Goal: Task Accomplishment & Management: Use online tool/utility

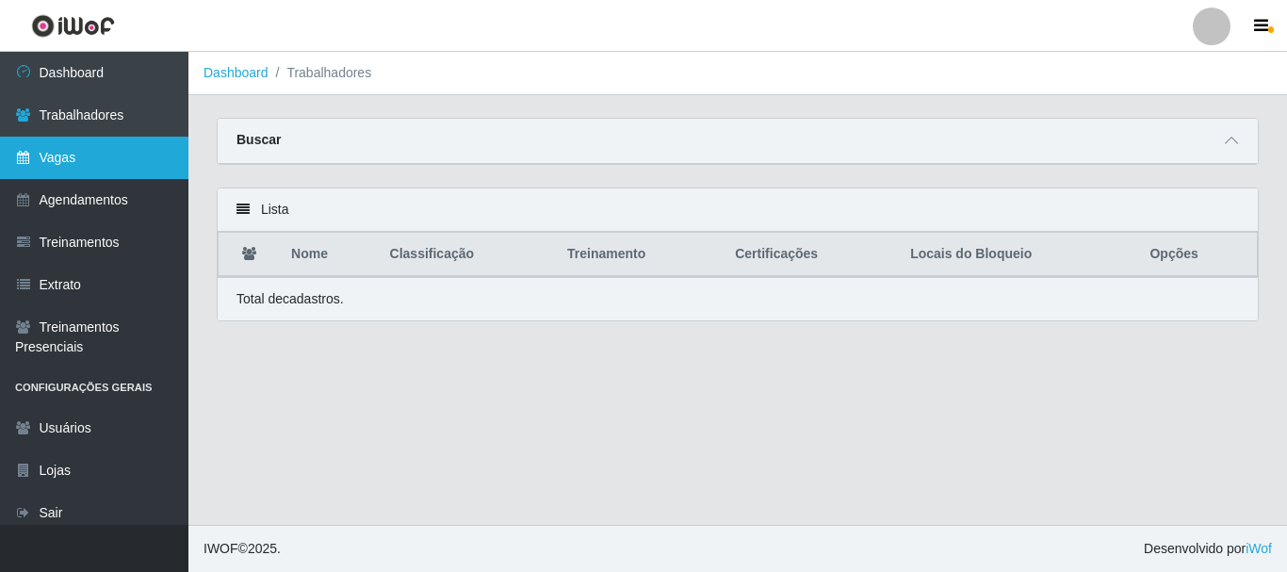
click at [129, 147] on link "Vagas" at bounding box center [94, 158] width 188 height 42
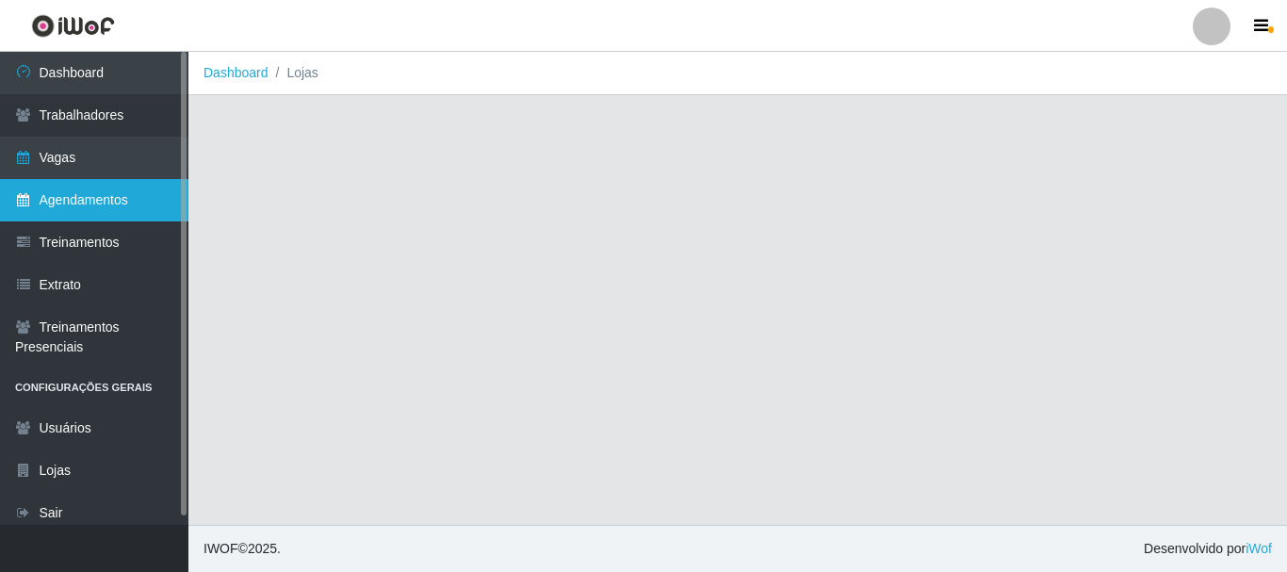
click at [116, 200] on link "Agendamentos" at bounding box center [94, 200] width 188 height 42
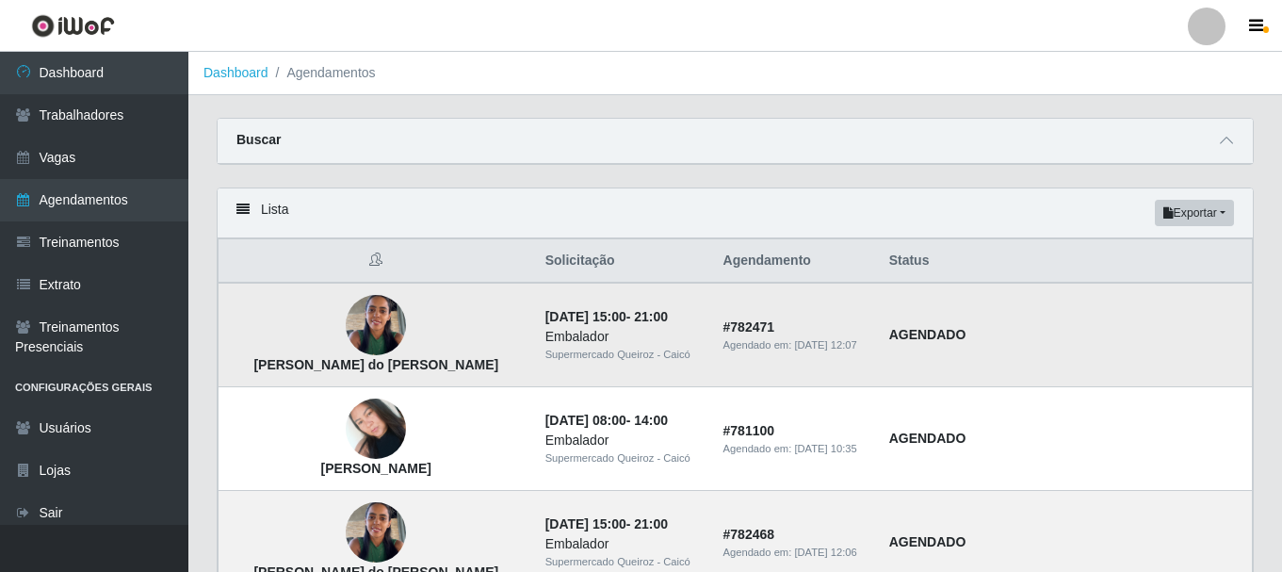
click at [369, 322] on img at bounding box center [376, 326] width 60 height 80
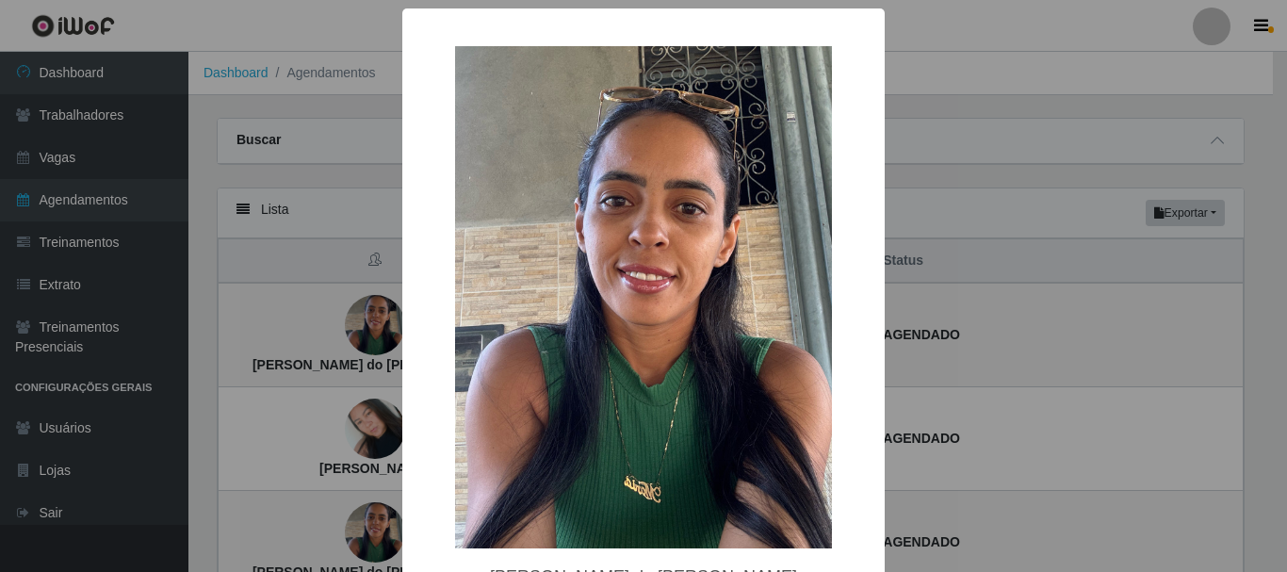
click at [1021, 66] on div "× Maria do Ó Silva OK Cancel" at bounding box center [643, 286] width 1287 height 572
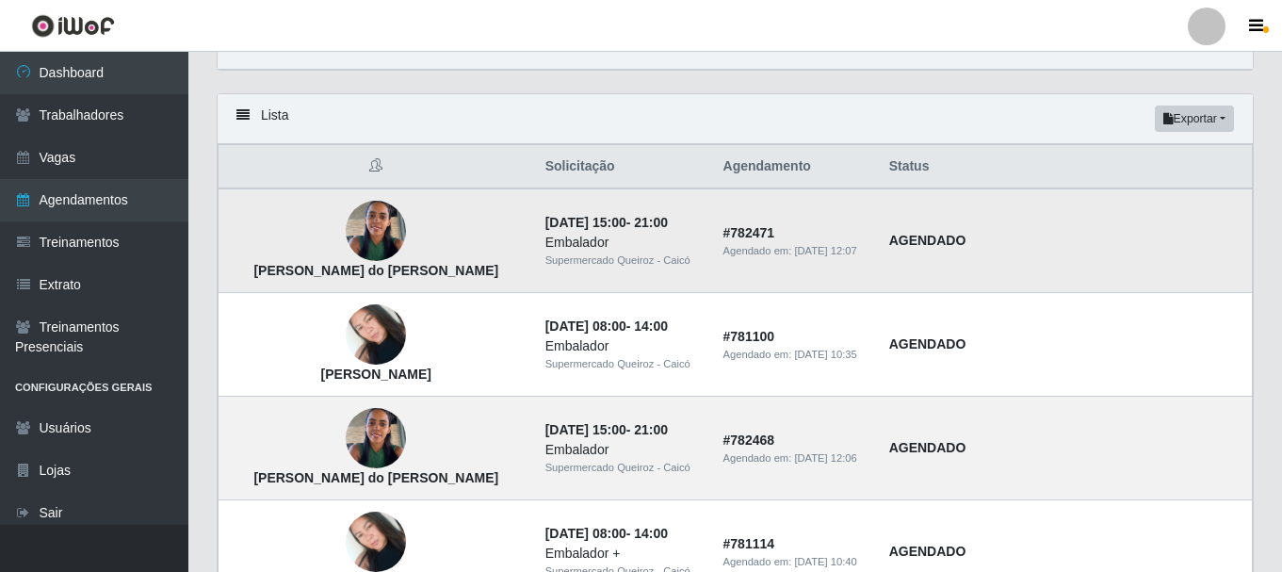
scroll to position [188, 0]
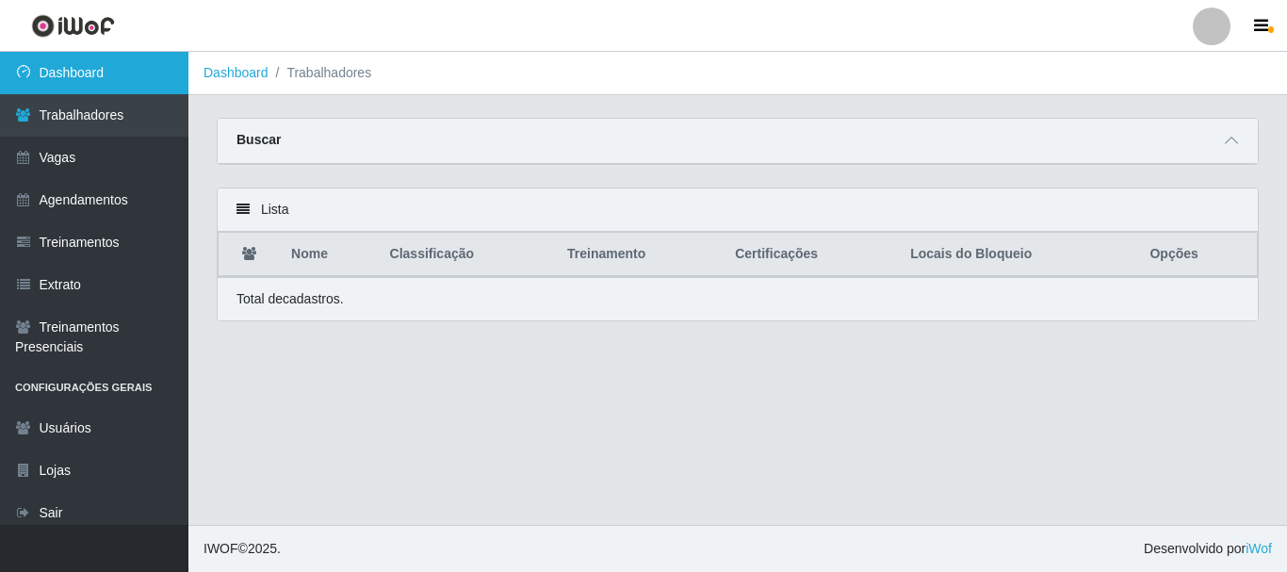
click at [139, 79] on link "Dashboard" at bounding box center [94, 73] width 188 height 42
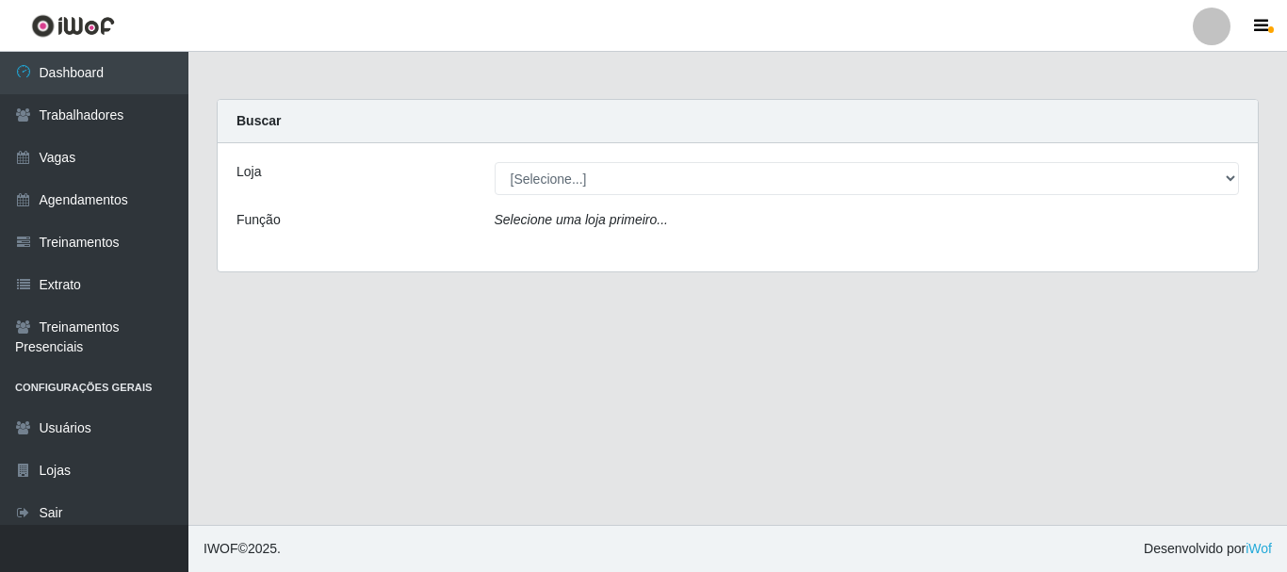
click at [616, 161] on div "Loja [Selecione...] Supermercado Queiroz - Caicó Função Selecione uma loja prim…" at bounding box center [738, 207] width 1040 height 128
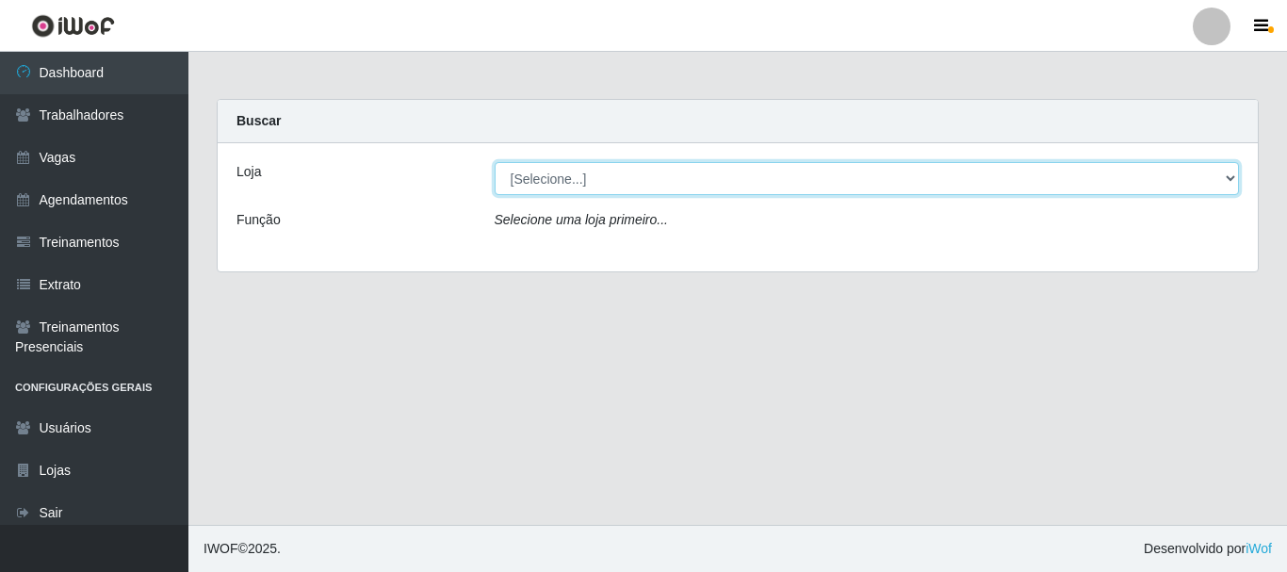
click at [614, 174] on select "[Selecione...] Supermercado Queiroz - Caicó" at bounding box center [867, 178] width 745 height 33
select select "512"
click at [495, 162] on select "[Selecione...] Supermercado Queiroz - Caicó" at bounding box center [867, 178] width 745 height 33
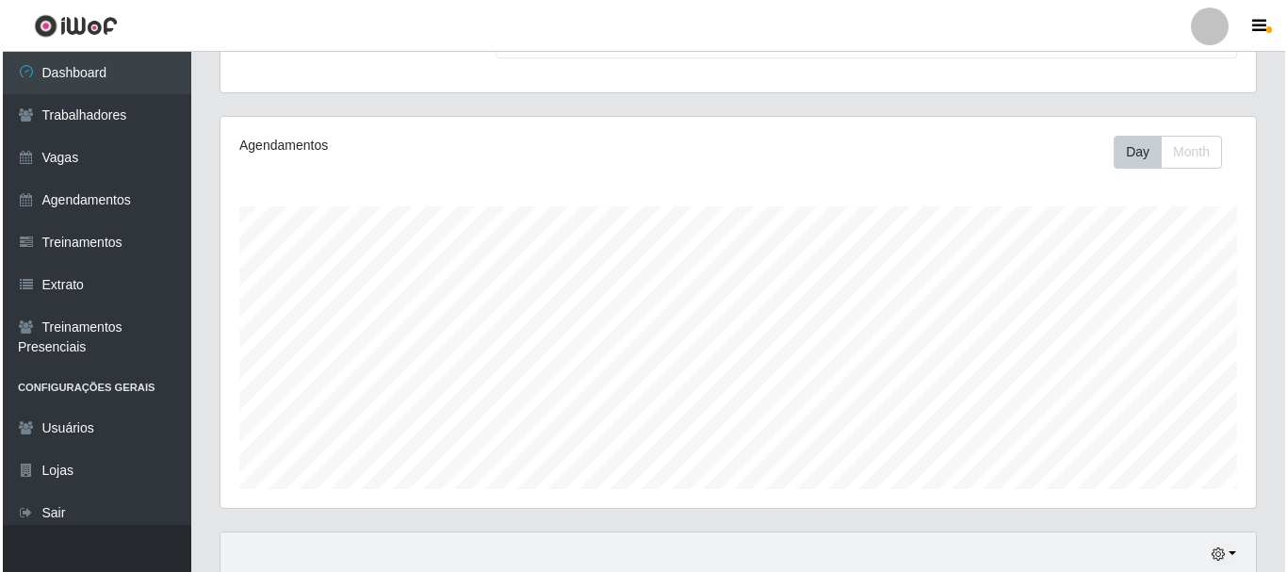
scroll to position [596, 0]
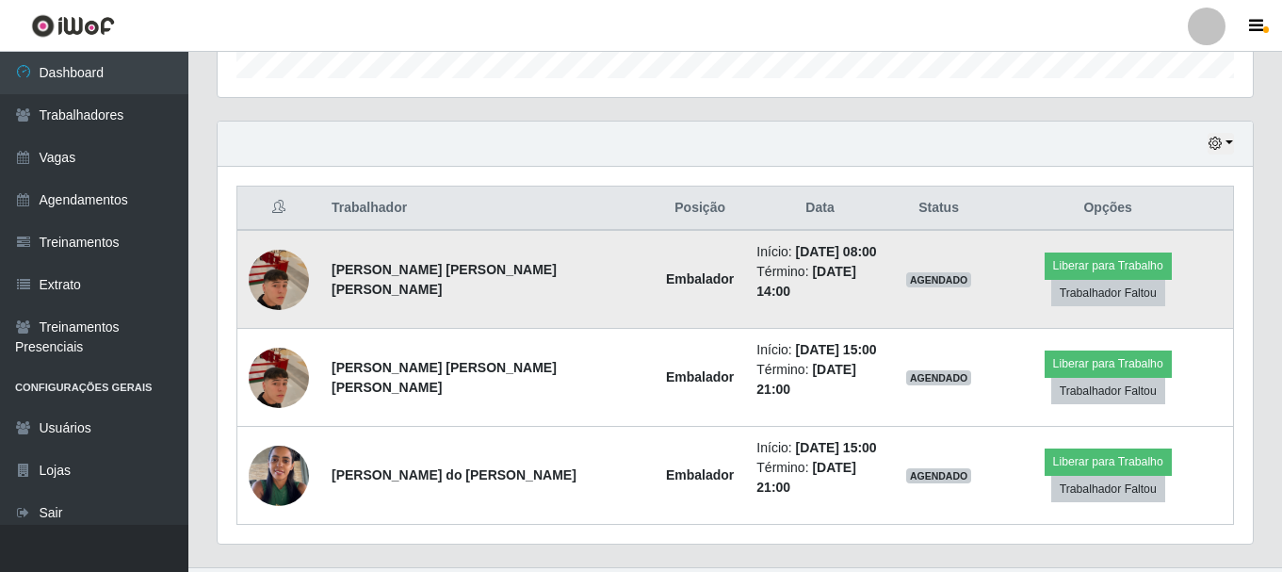
click at [281, 255] on img at bounding box center [279, 279] width 60 height 107
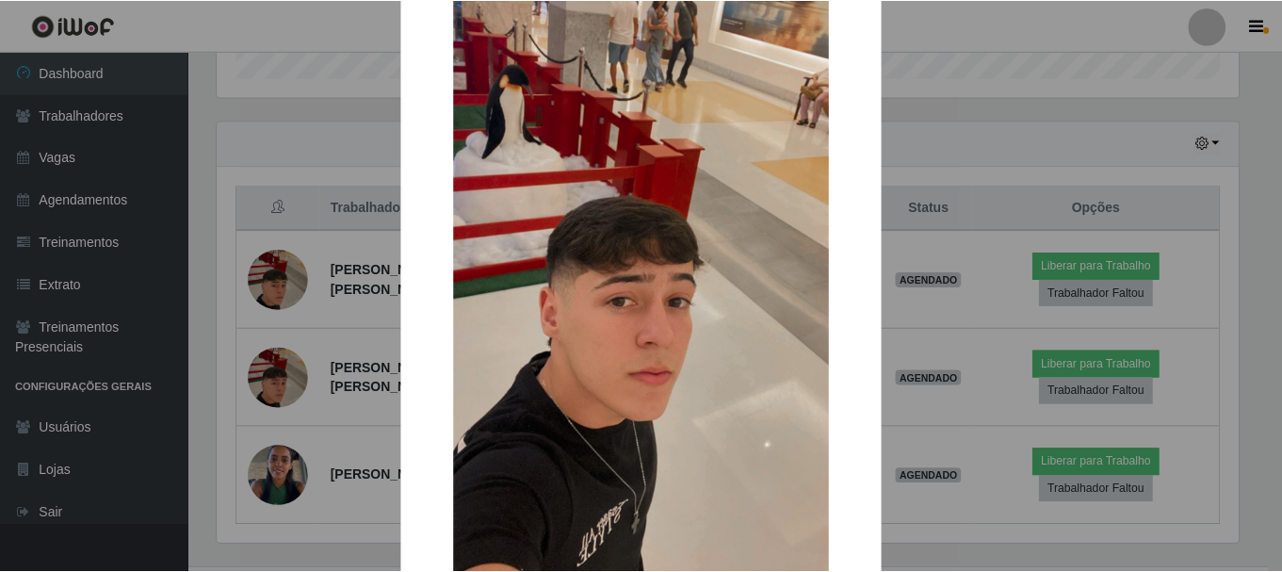
scroll to position [263, 0]
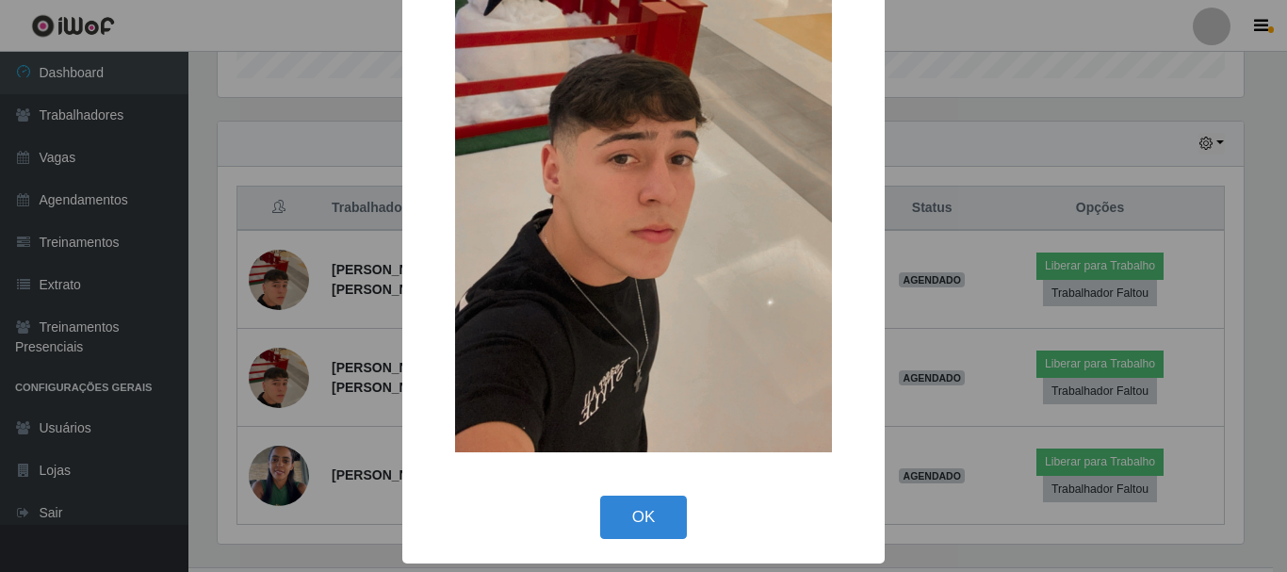
click at [966, 74] on div "× OK Cancel" at bounding box center [643, 286] width 1287 height 572
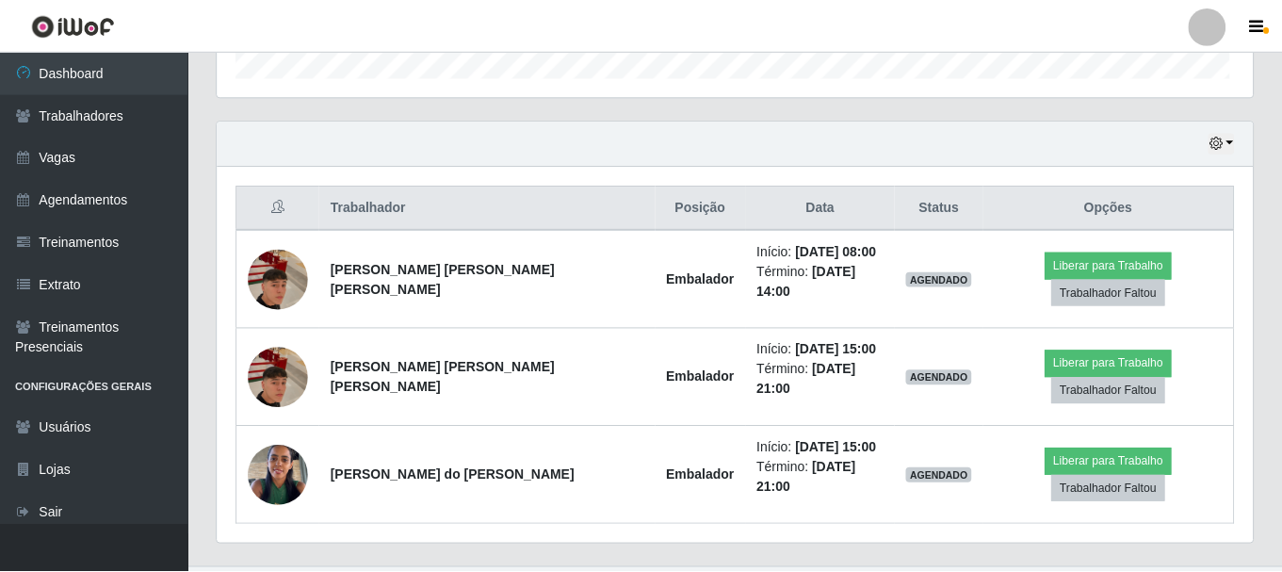
scroll to position [391, 1036]
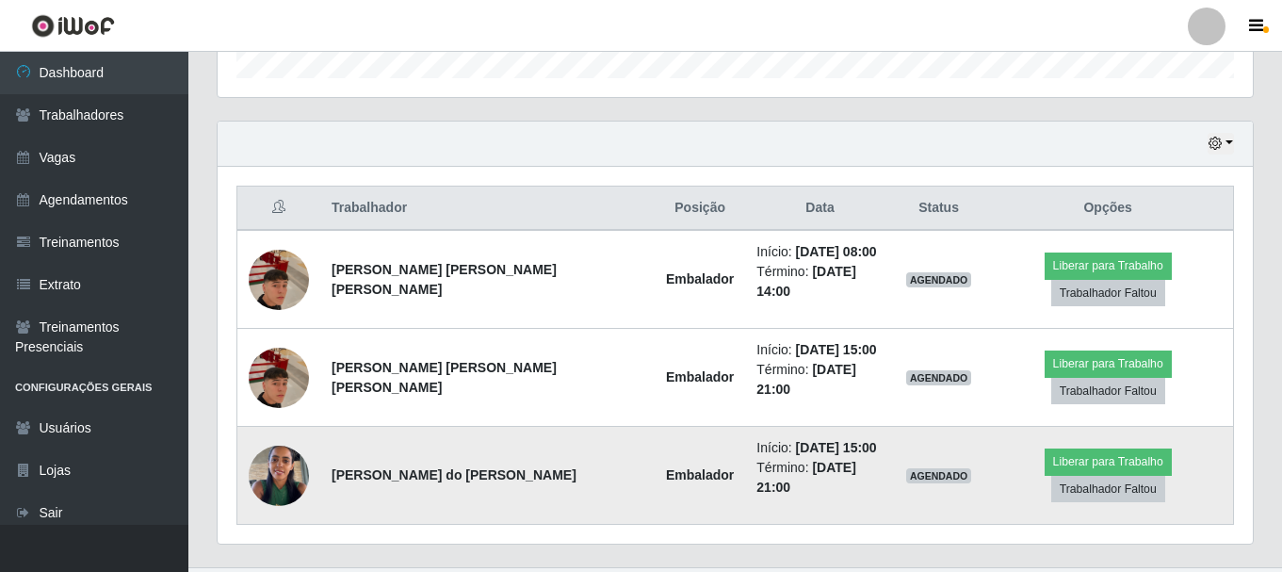
click at [277, 462] on img at bounding box center [279, 475] width 60 height 80
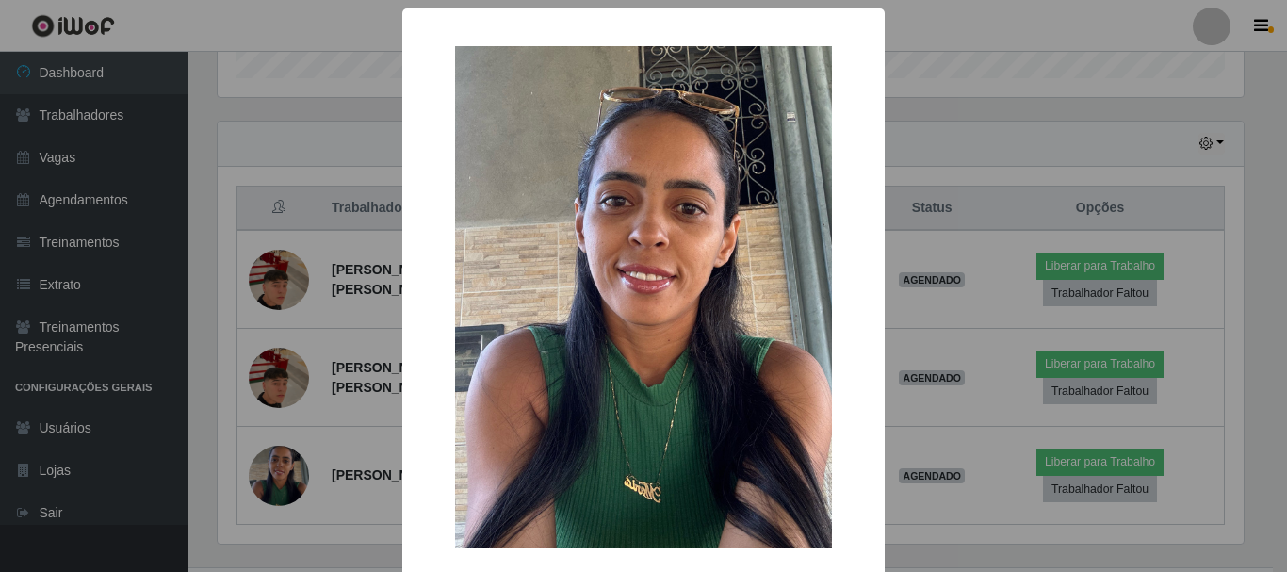
click at [1068, 28] on div "× OK Cancel" at bounding box center [643, 286] width 1287 height 572
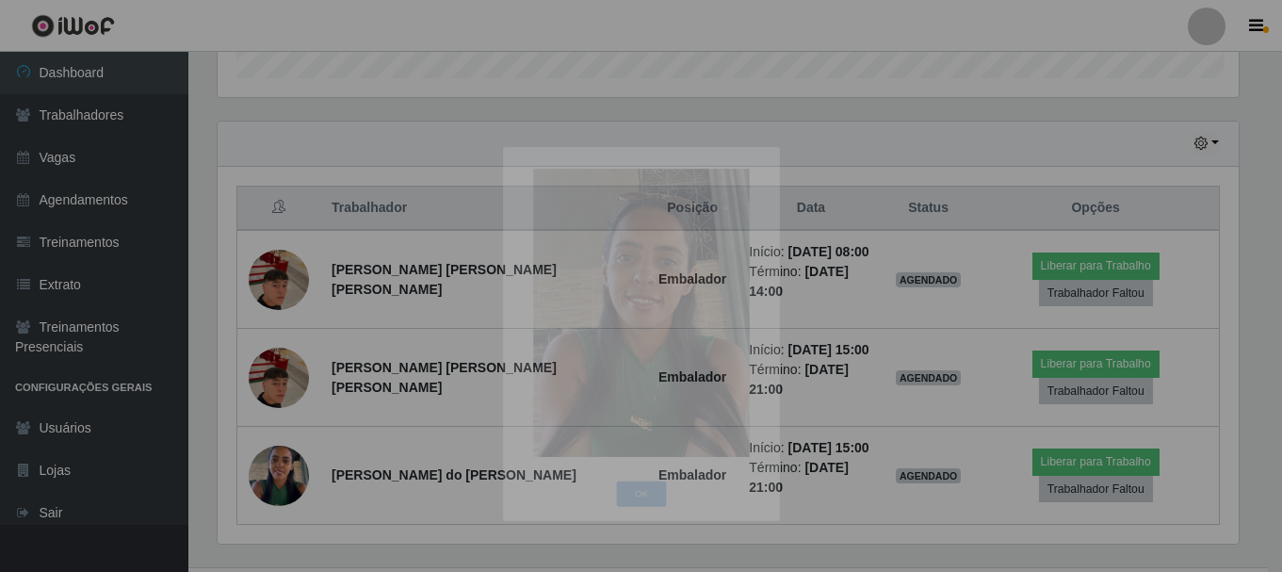
scroll to position [391, 1036]
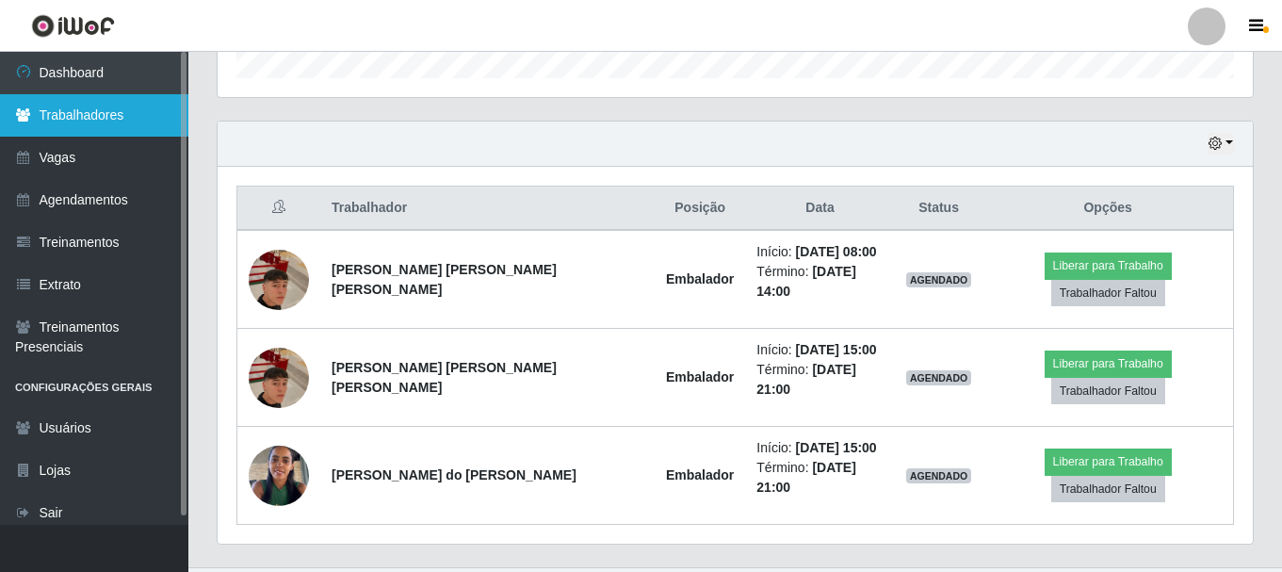
click at [123, 117] on link "Trabalhadores" at bounding box center [94, 115] width 188 height 42
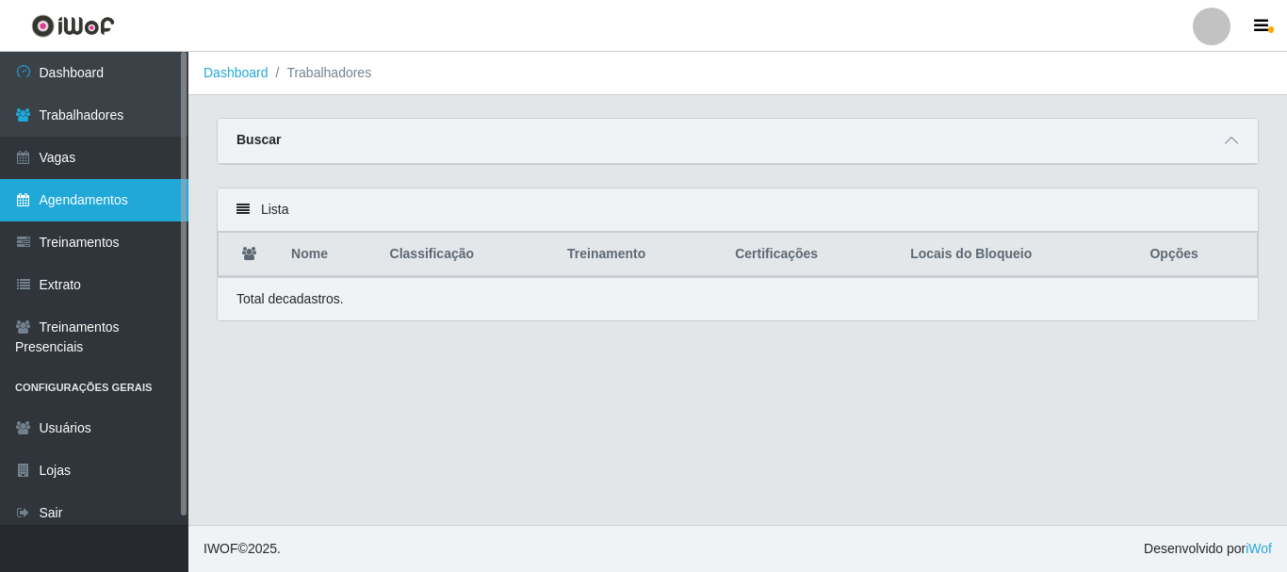
click at [156, 207] on link "Agendamentos" at bounding box center [94, 200] width 188 height 42
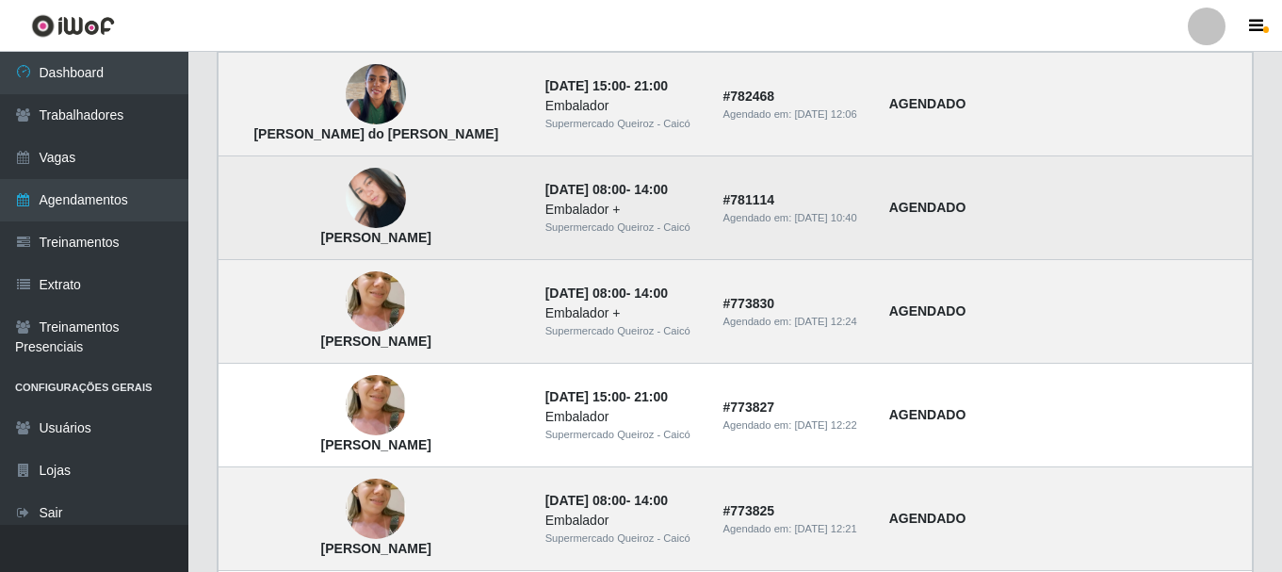
scroll to position [471, 0]
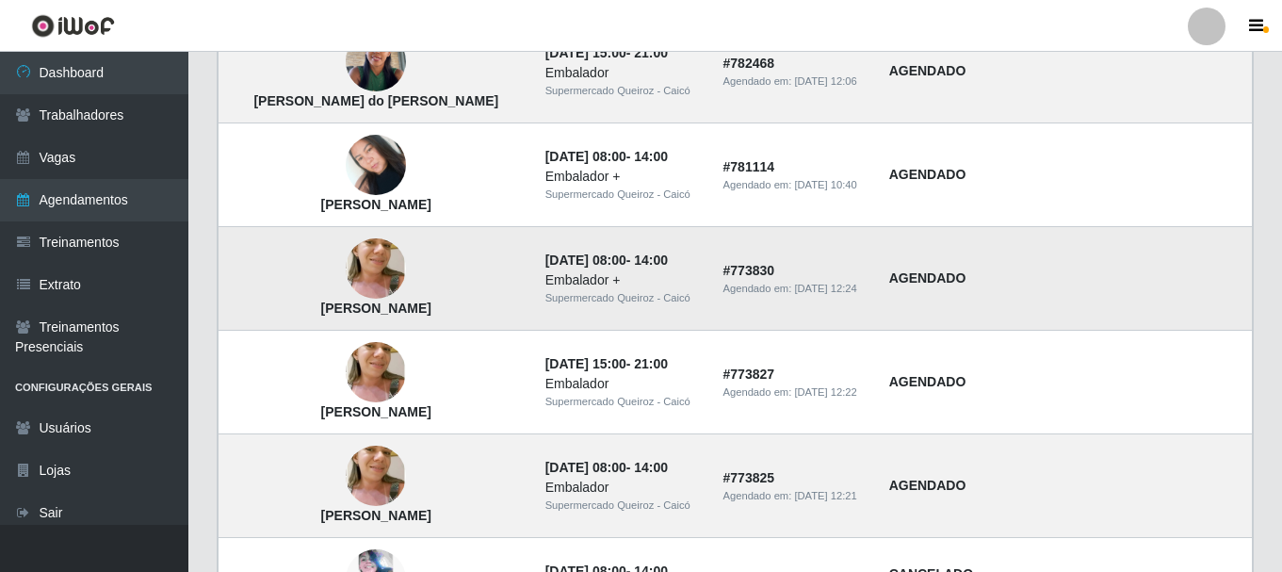
click at [347, 272] on img at bounding box center [376, 268] width 60 height 113
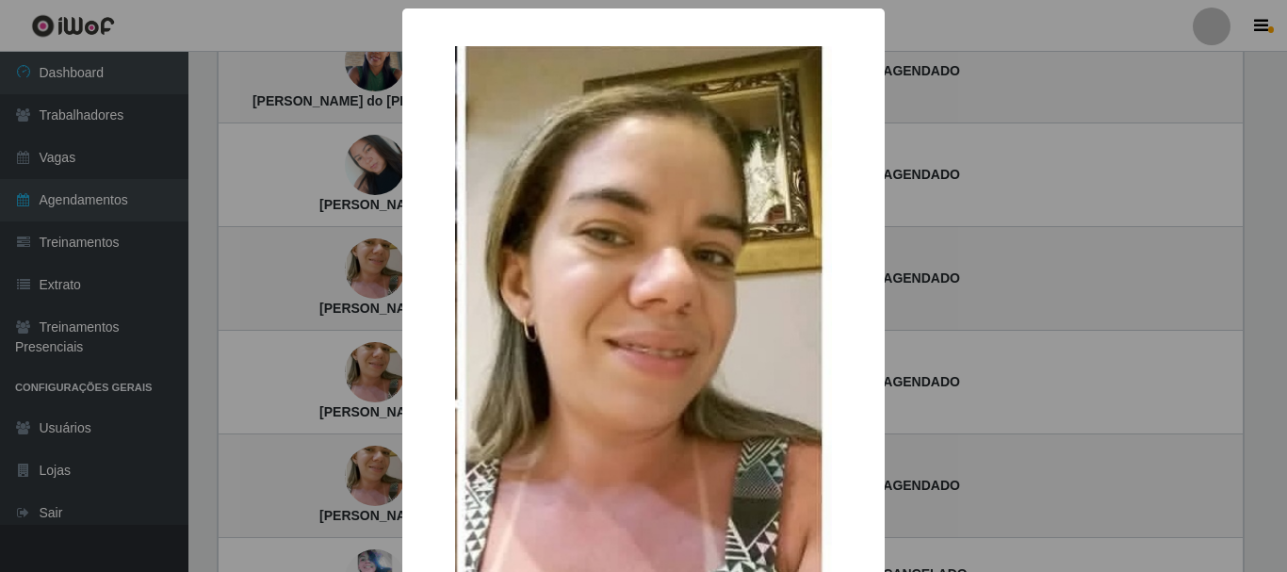
click at [934, 192] on div "× Hosana Ceane da Silva OK Cancel" at bounding box center [643, 286] width 1287 height 572
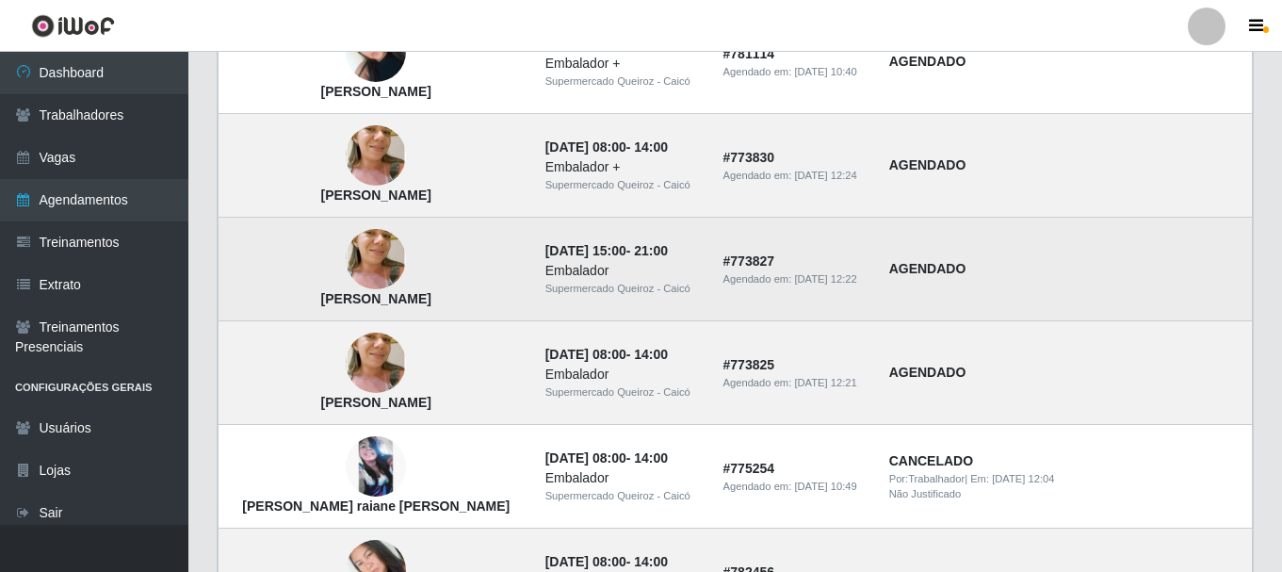
scroll to position [660, 0]
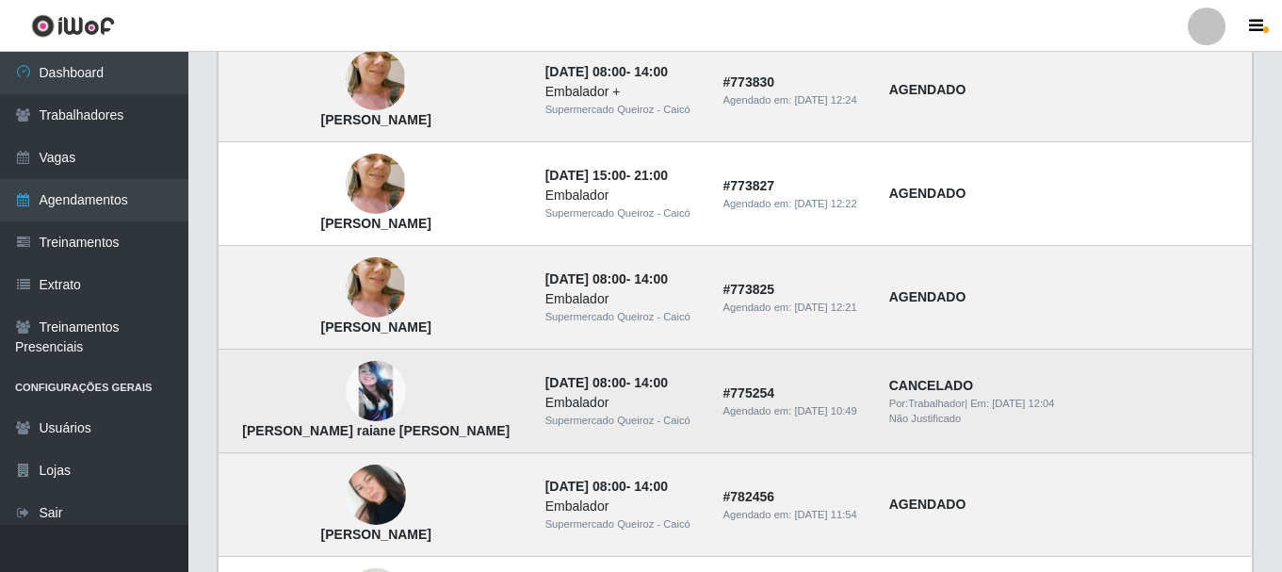
click at [356, 384] on img at bounding box center [376, 391] width 60 height 60
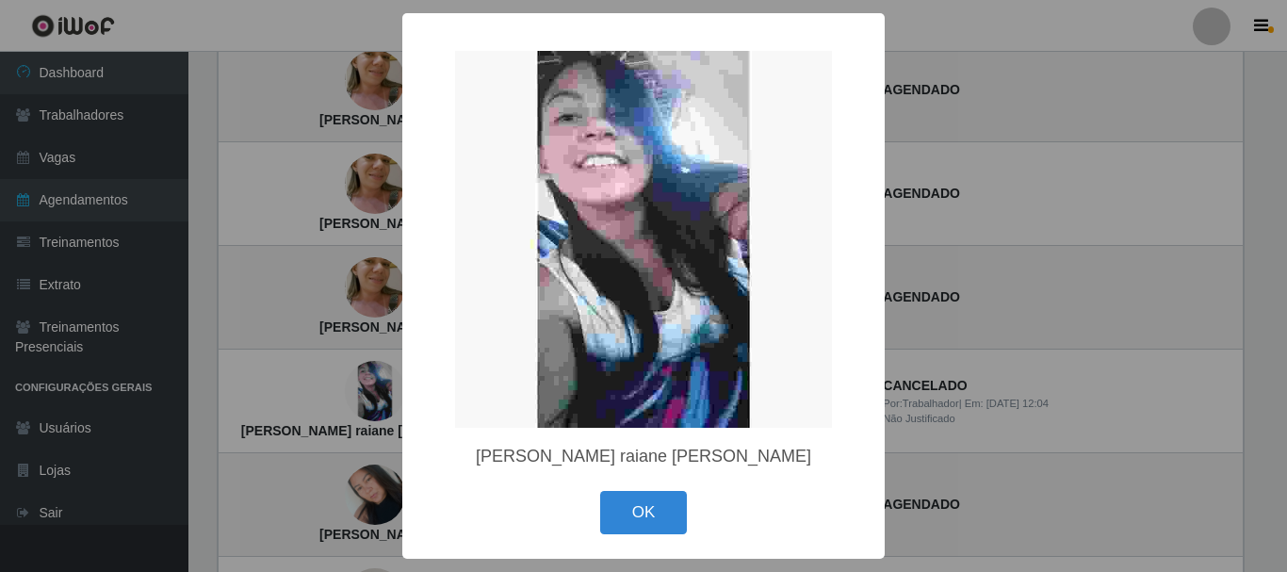
click at [903, 104] on div "× Ana raiane Silva Pereira OK Cancel" at bounding box center [643, 286] width 1287 height 572
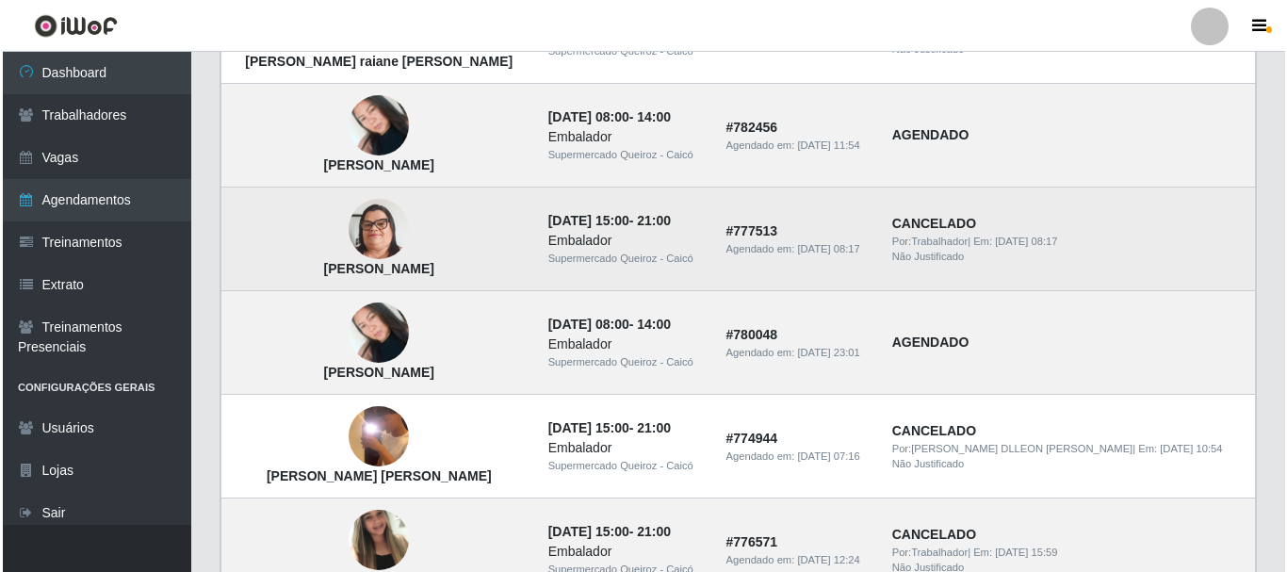
scroll to position [1036, 0]
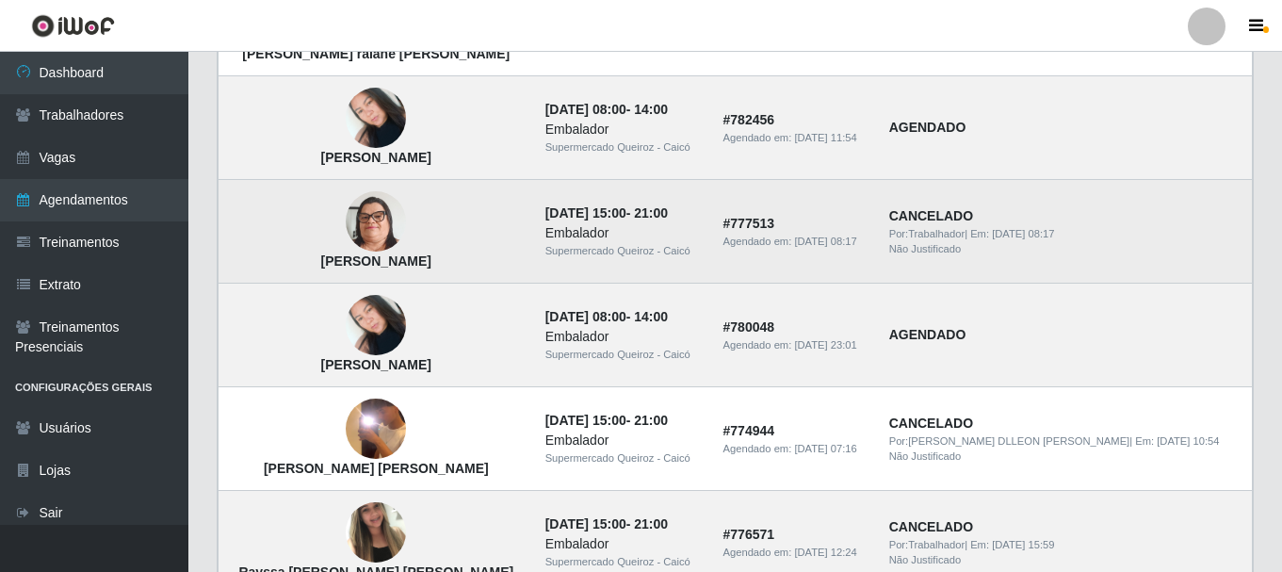
click at [367, 235] on img at bounding box center [376, 222] width 60 height 107
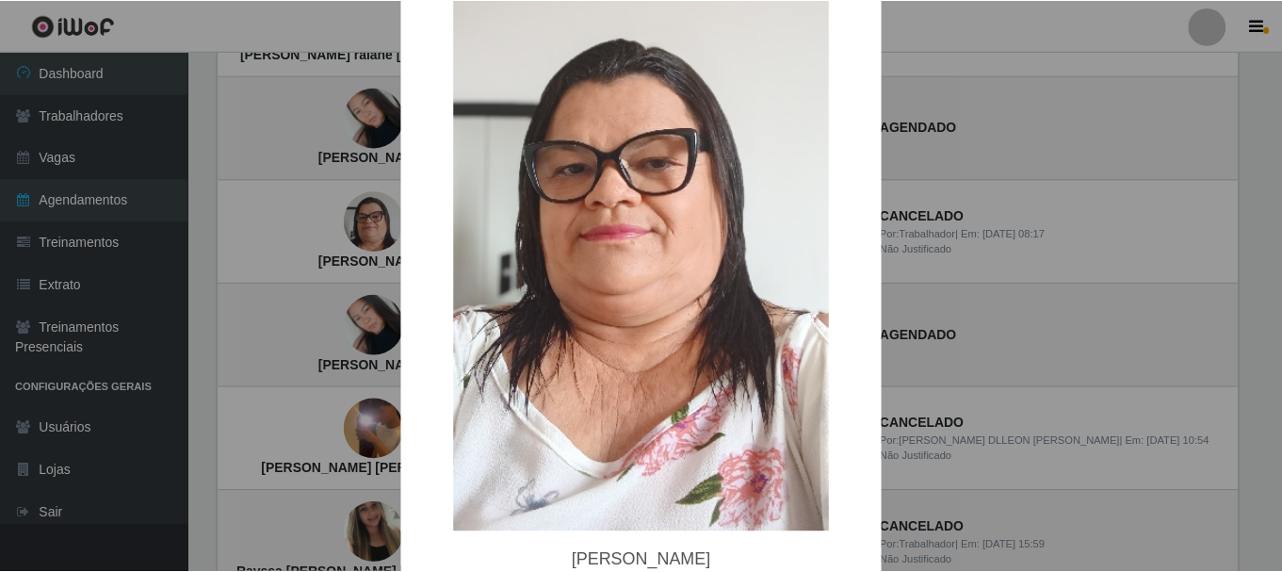
scroll to position [188, 0]
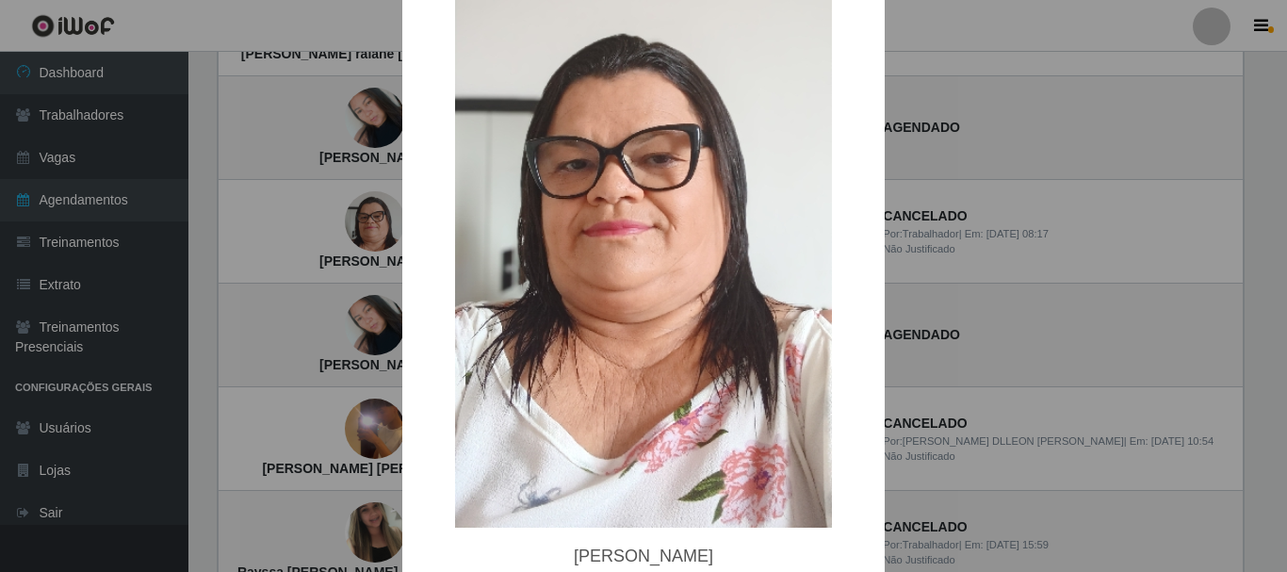
click at [991, 135] on div "× Josefa Delma Teotônio da Costa OK Cancel" at bounding box center [643, 286] width 1287 height 572
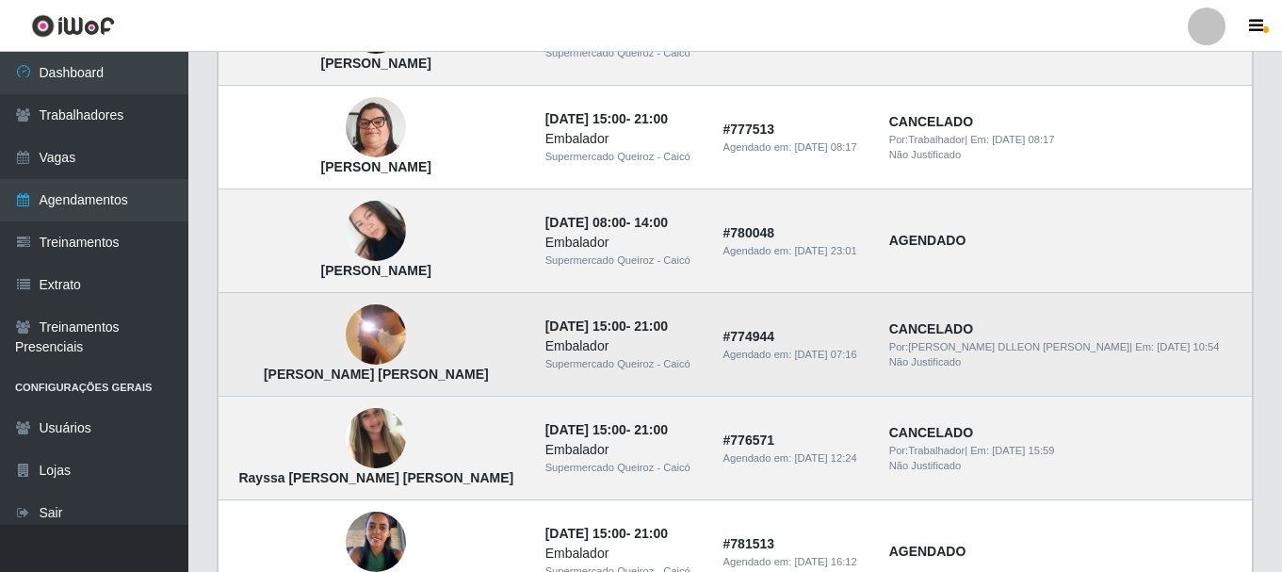
scroll to position [1225, 0]
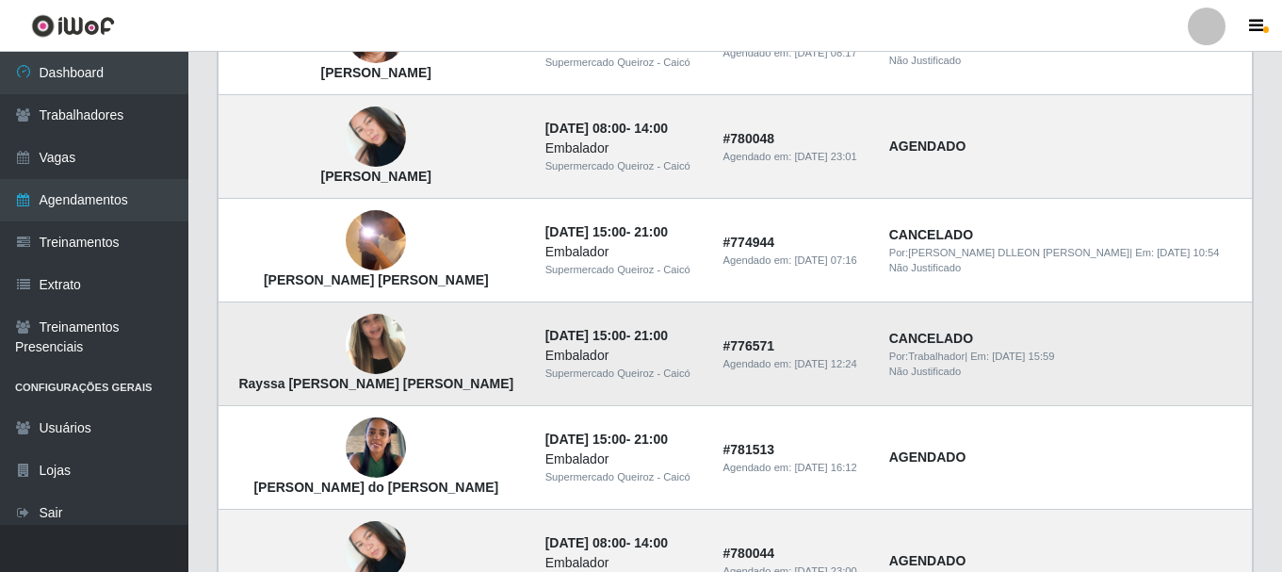
click at [348, 337] on img at bounding box center [376, 344] width 60 height 80
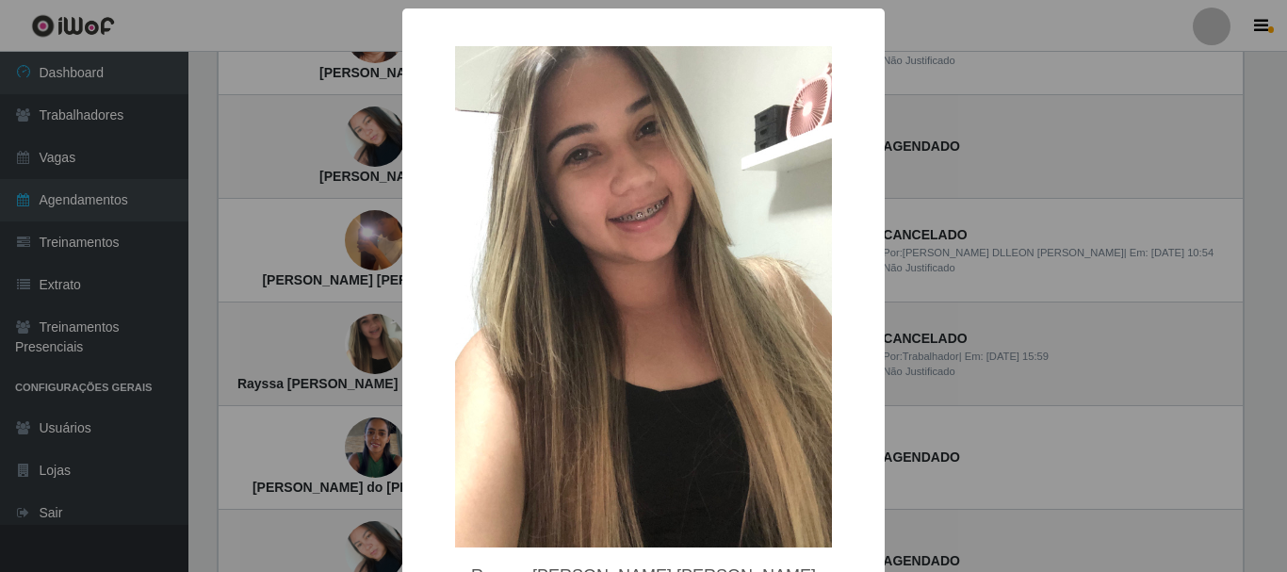
click at [990, 210] on div "× Rayssa Priscila de Araújo Melo OK Cancel" at bounding box center [643, 286] width 1287 height 572
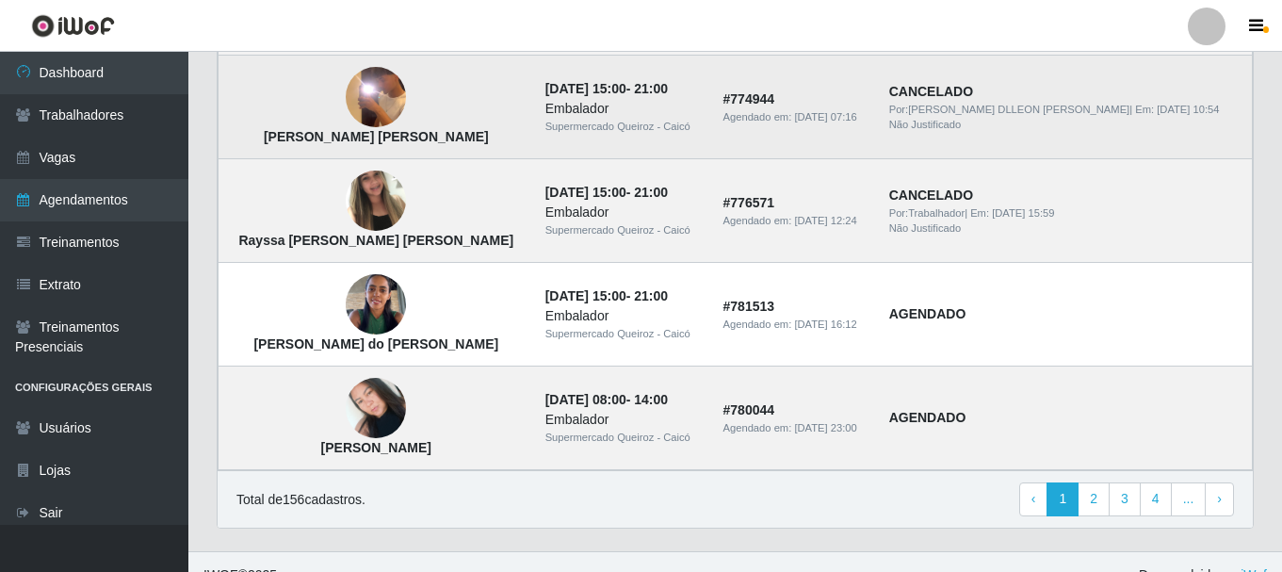
scroll to position [1395, 0]
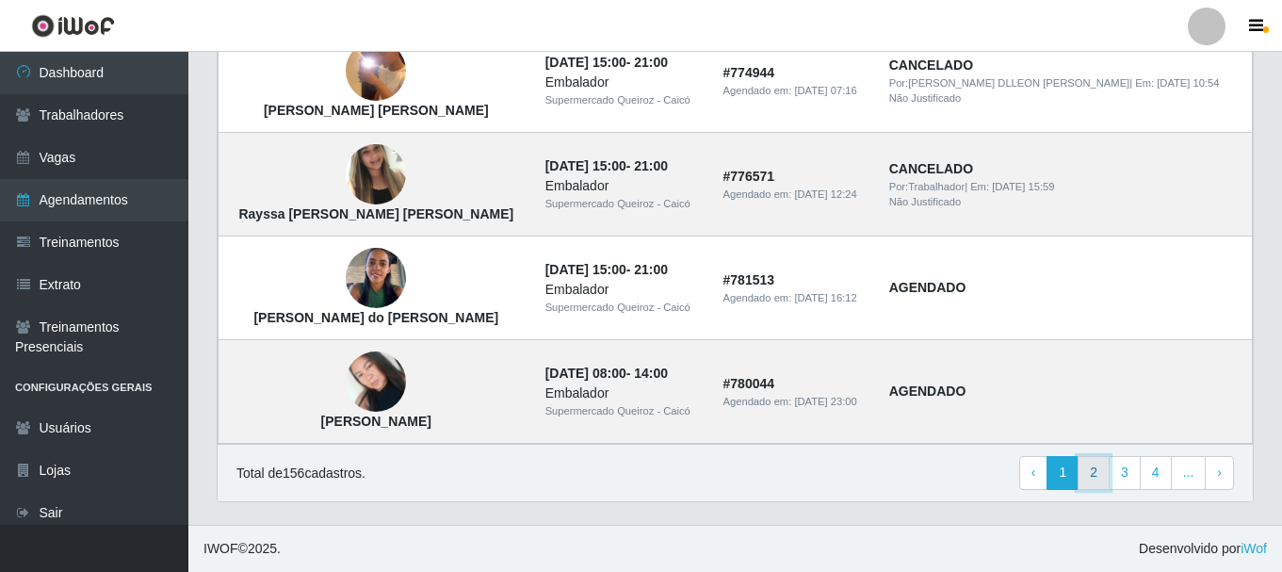
click at [1093, 469] on link "2" at bounding box center [1094, 473] width 32 height 34
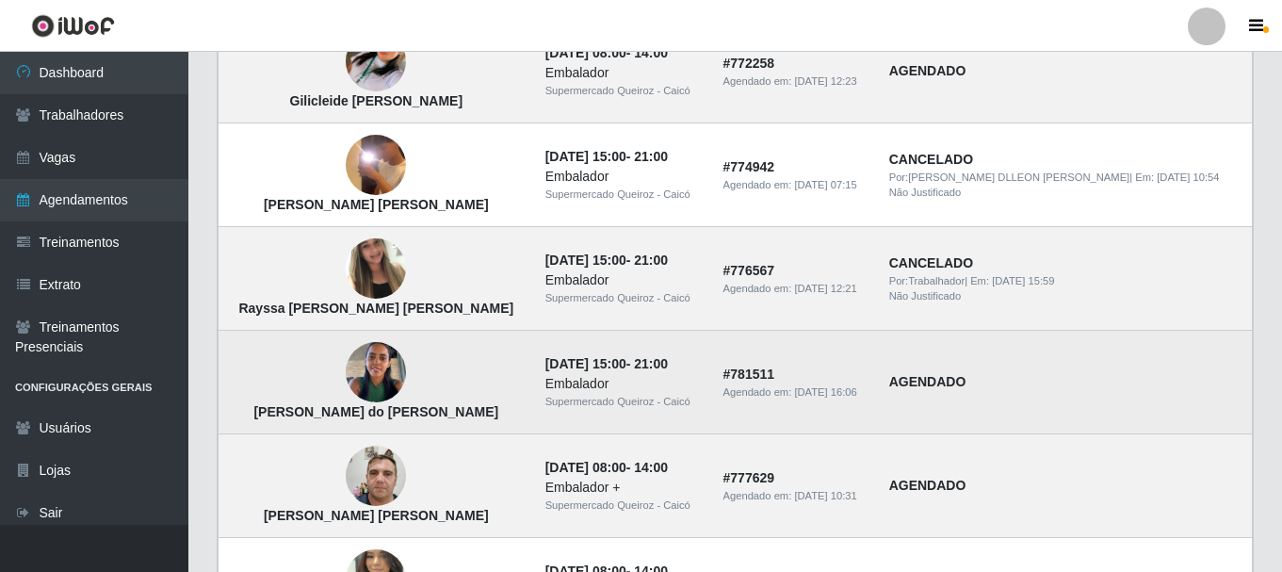
scroll to position [565, 0]
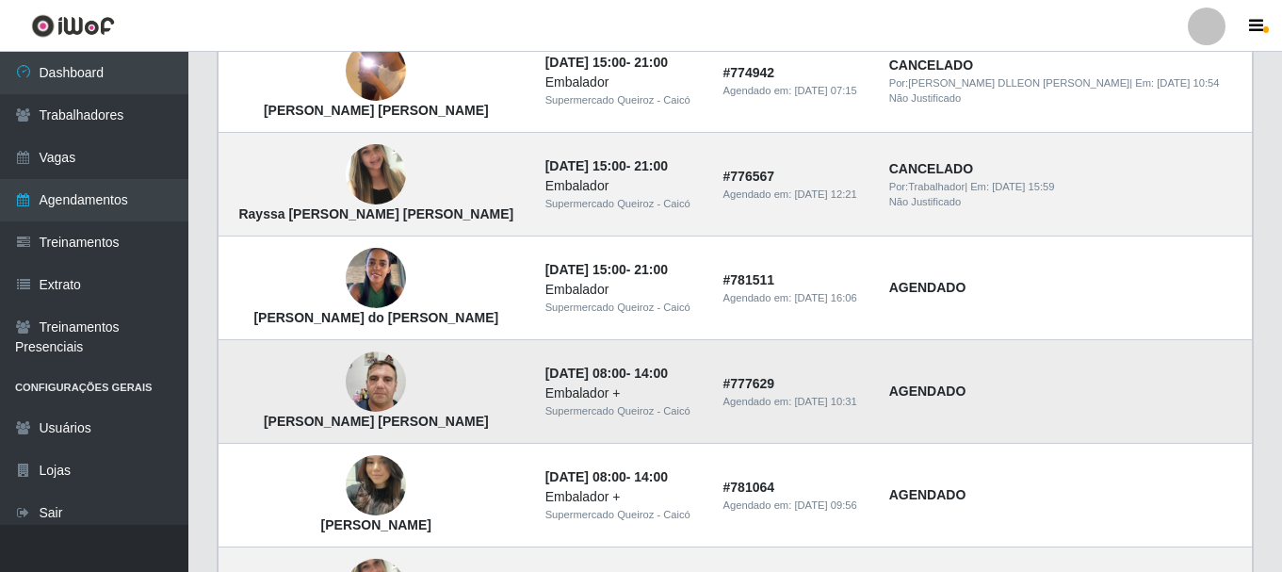
click at [367, 374] on img at bounding box center [376, 382] width 60 height 80
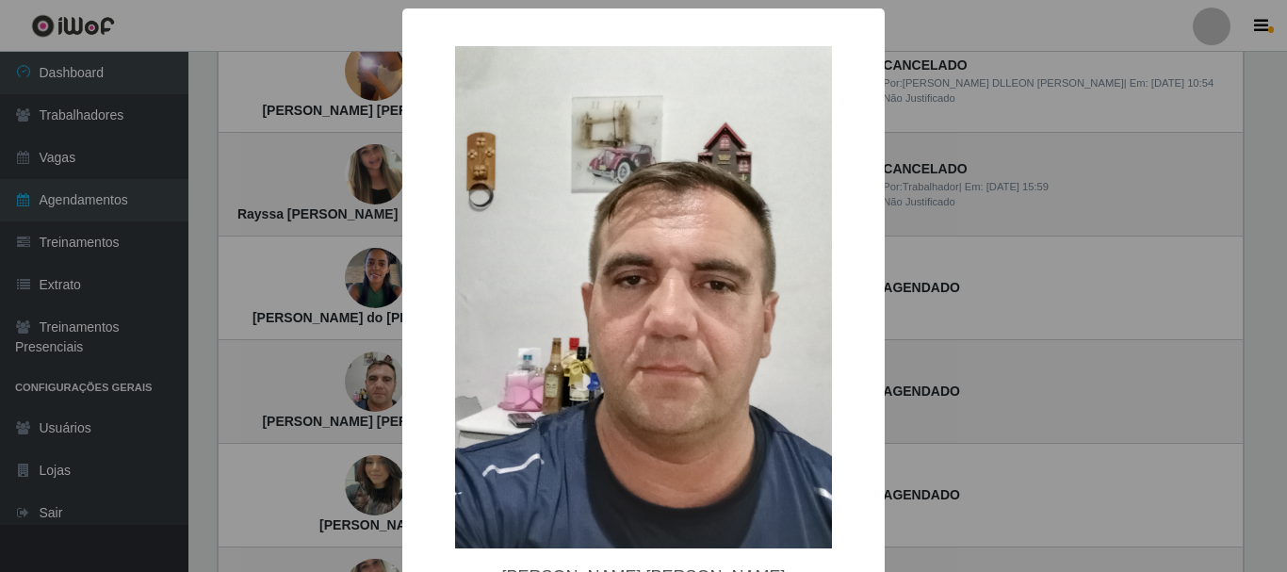
click at [939, 264] on div "× Luiz Eduardo Dantas de Araújo OK Cancel" at bounding box center [643, 286] width 1287 height 572
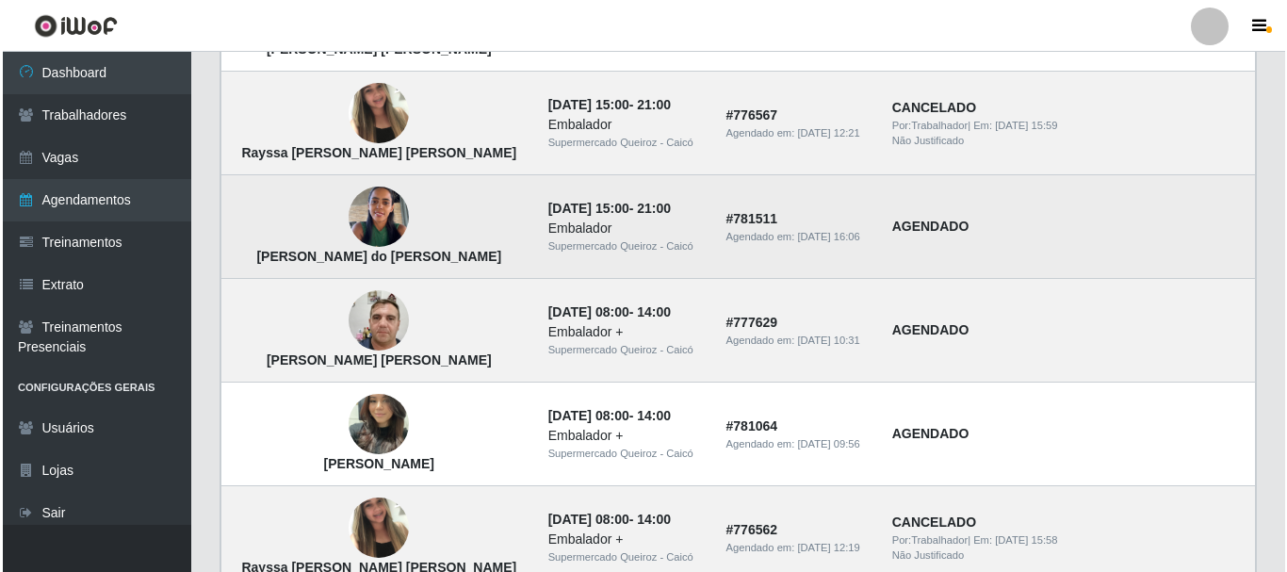
scroll to position [660, 0]
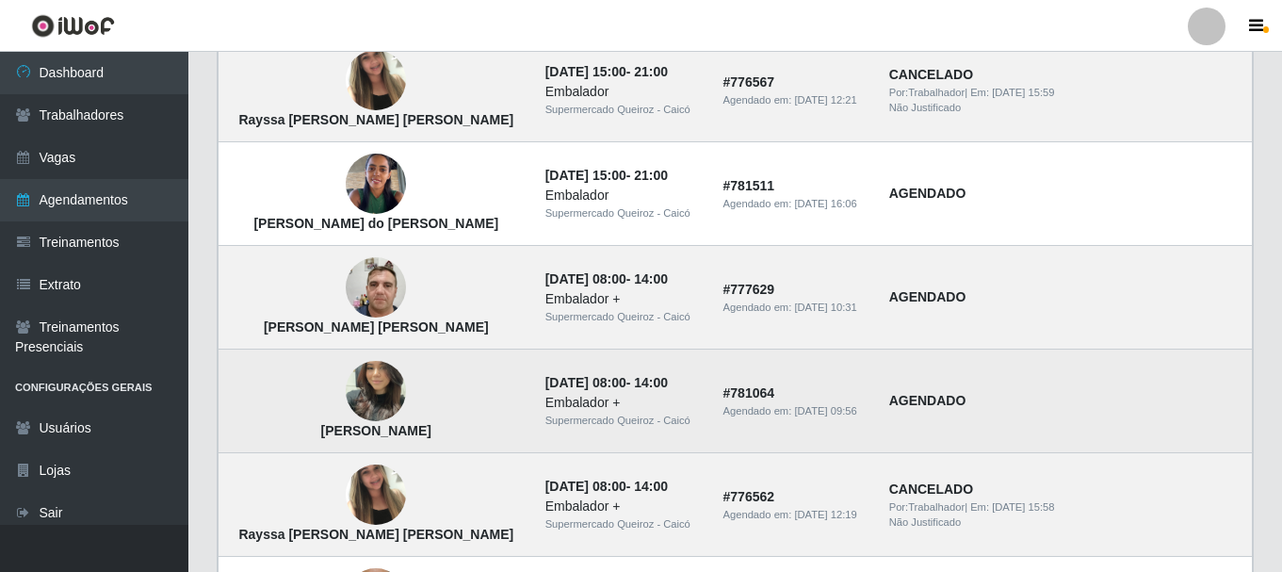
click at [352, 399] on img at bounding box center [376, 391] width 60 height 107
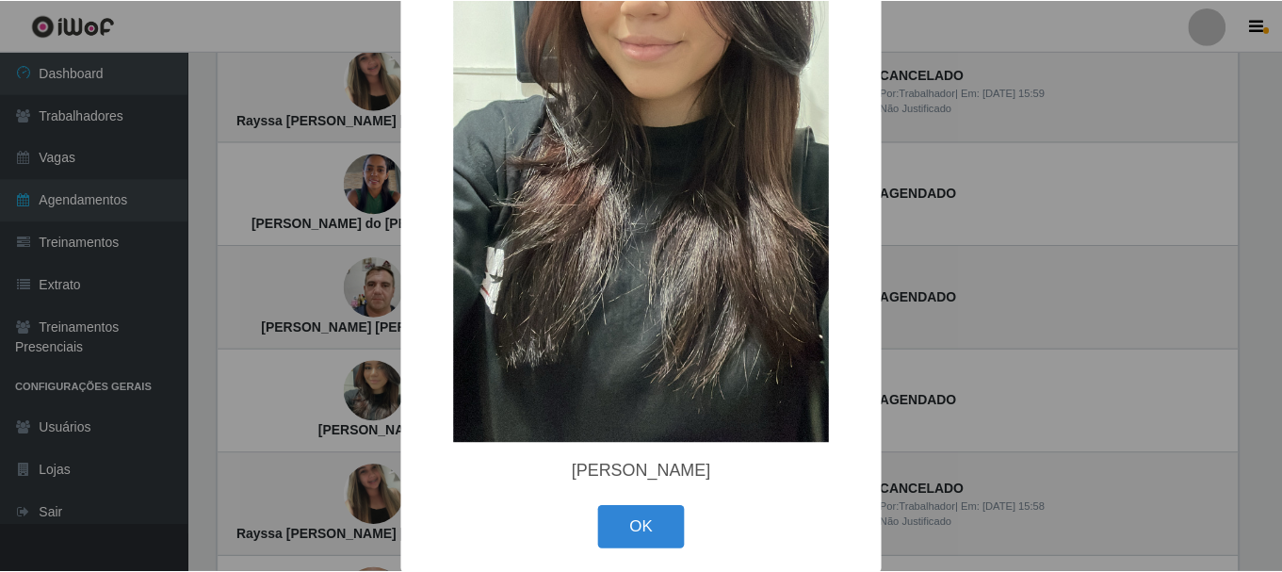
scroll to position [283, 0]
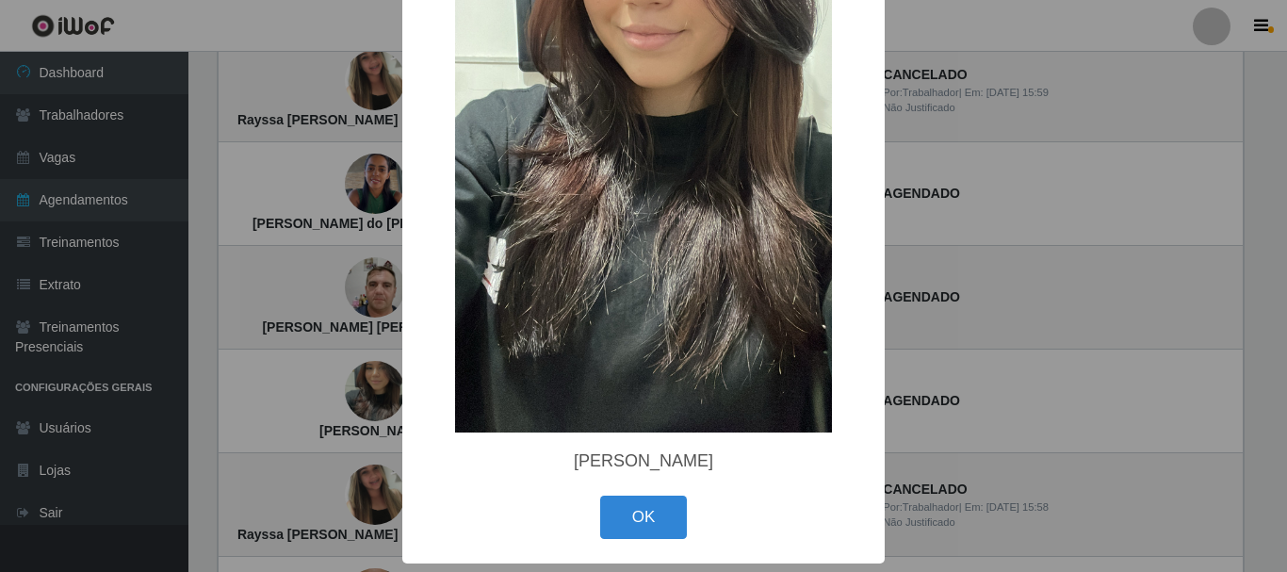
click at [963, 296] on div "× Cristine Batista da Silva OK Cancel" at bounding box center [643, 286] width 1287 height 572
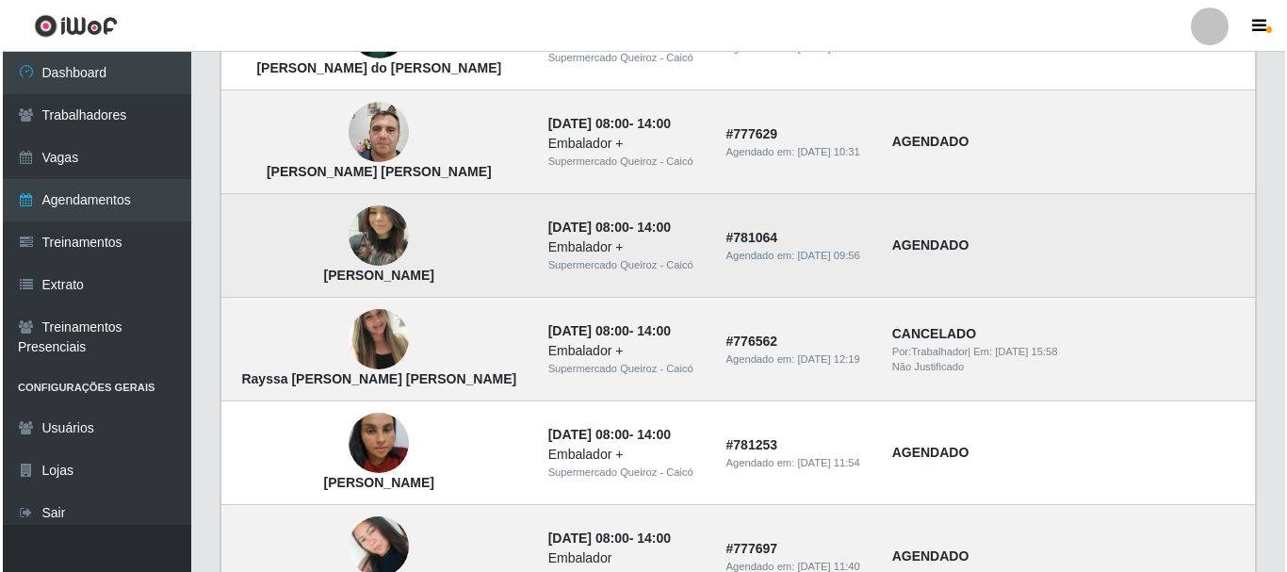
scroll to position [848, 0]
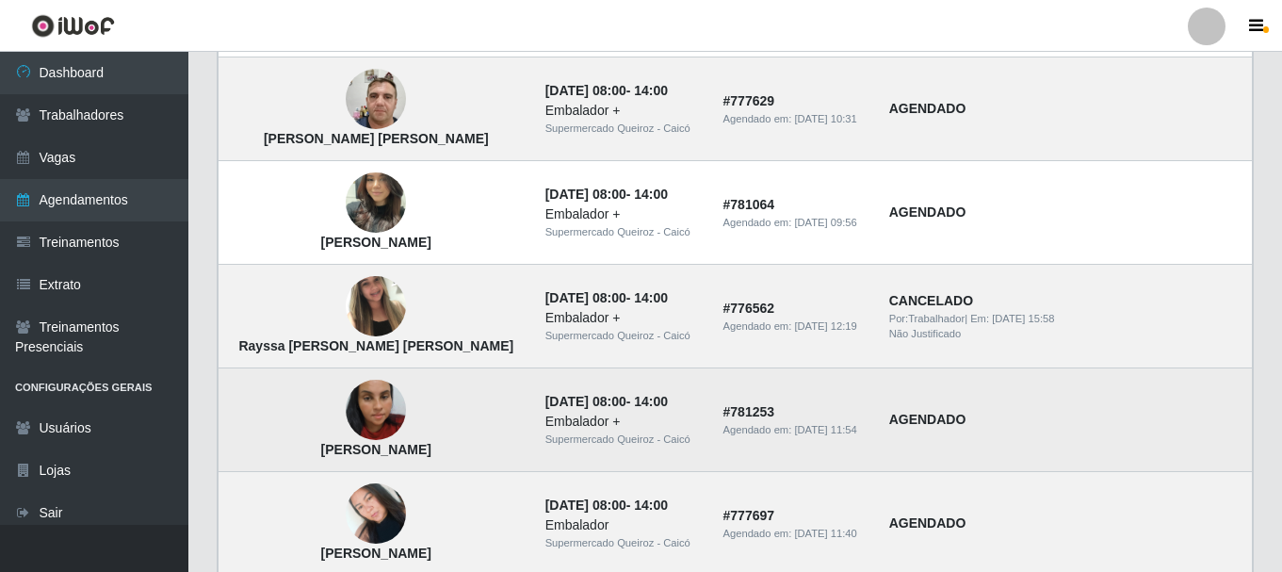
click at [358, 398] on img at bounding box center [376, 409] width 60 height 107
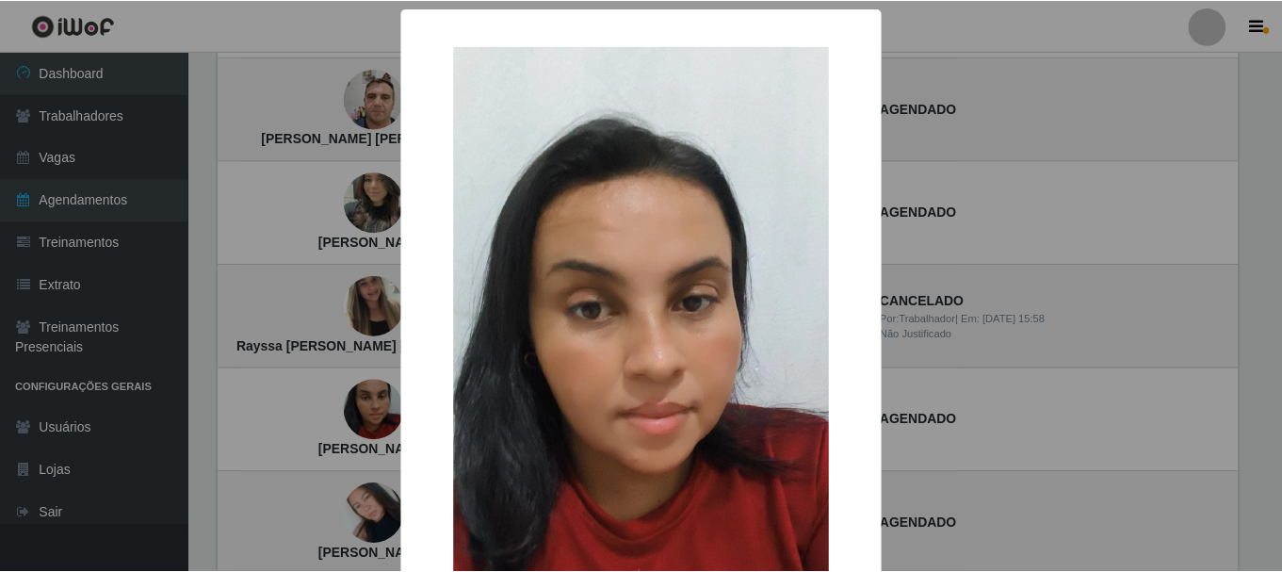
scroll to position [94, 0]
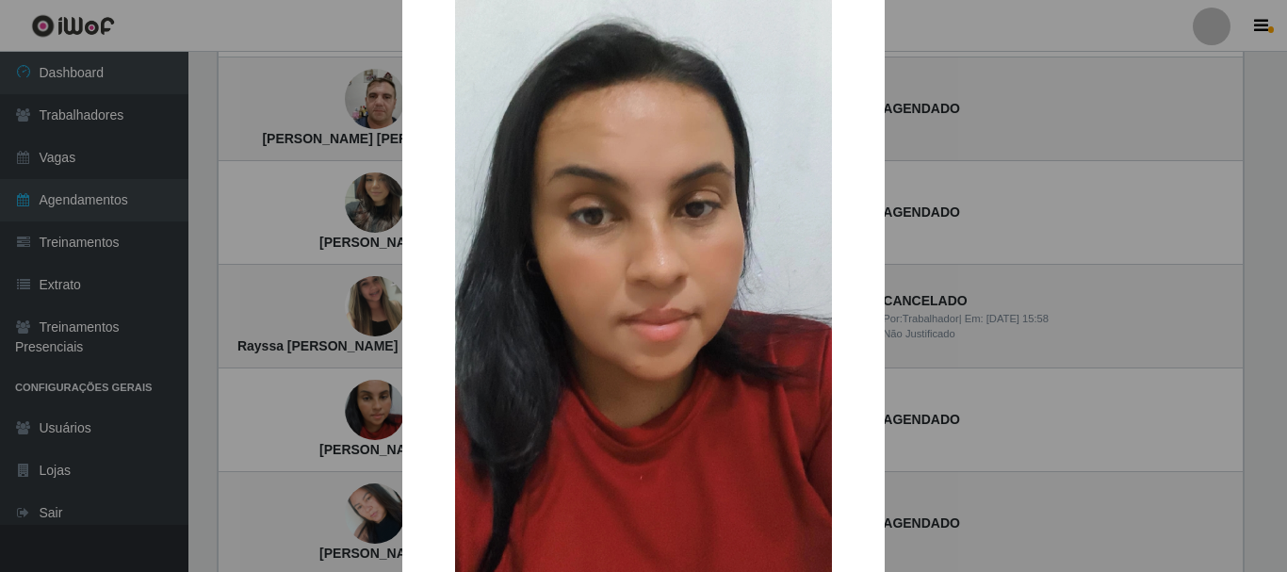
click at [1027, 296] on div "× Jeisiane Meires Silva Souza OK Cancel" at bounding box center [643, 286] width 1287 height 572
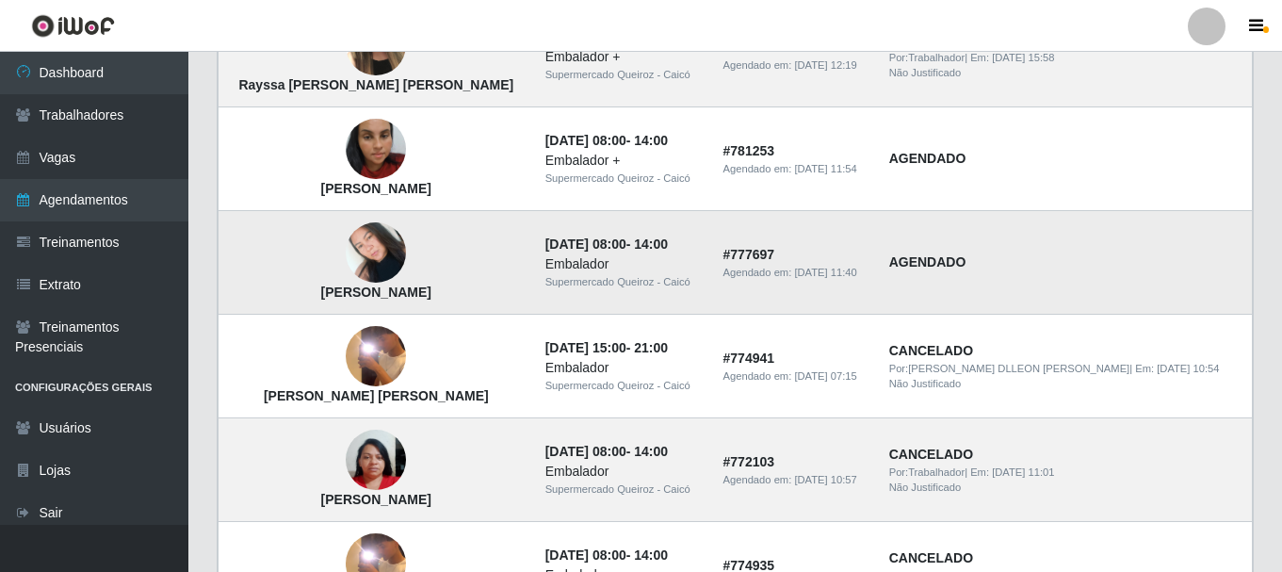
scroll to position [1131, 0]
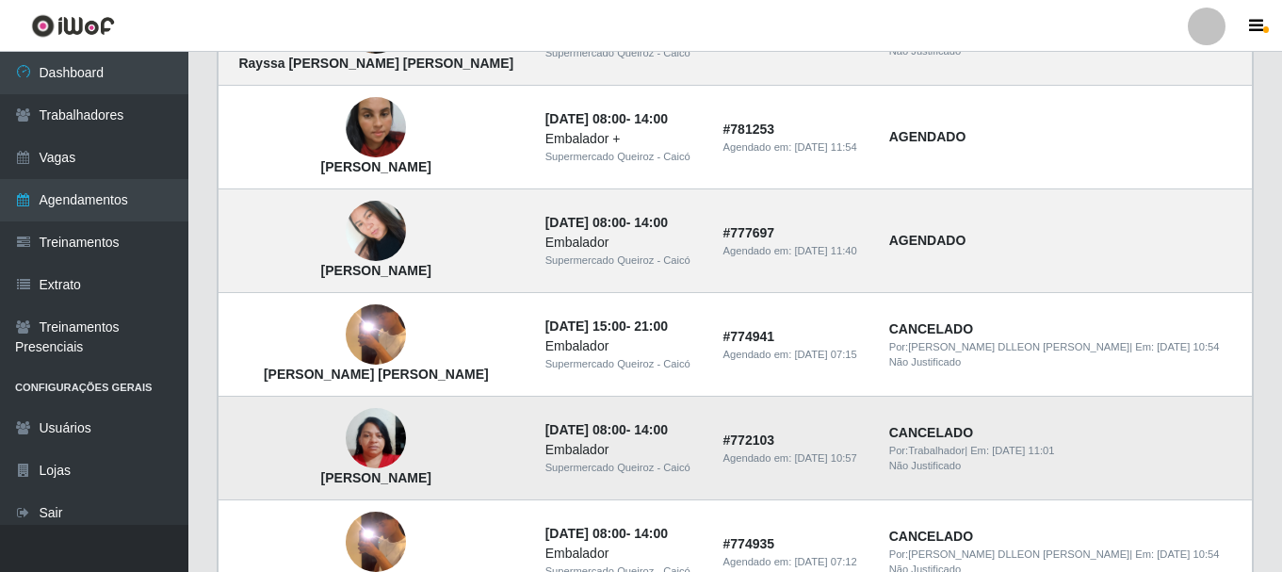
click at [352, 442] on img at bounding box center [376, 439] width 60 height 80
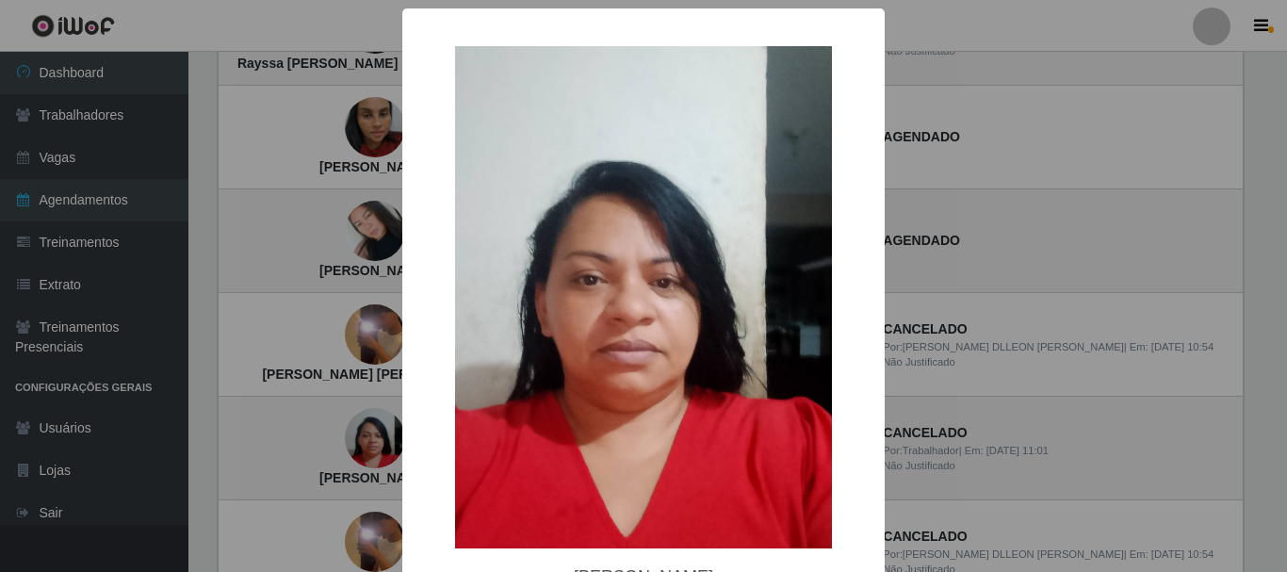
click at [976, 332] on div "× Suely Silva de Souza OK Cancel" at bounding box center [643, 286] width 1287 height 572
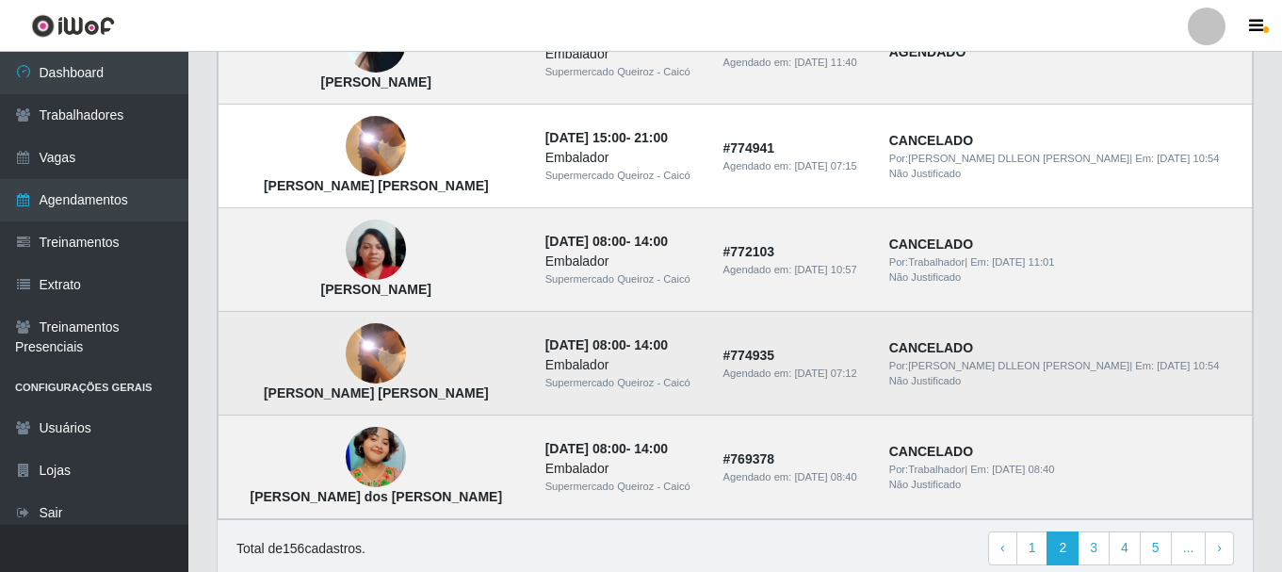
scroll to position [1395, 0]
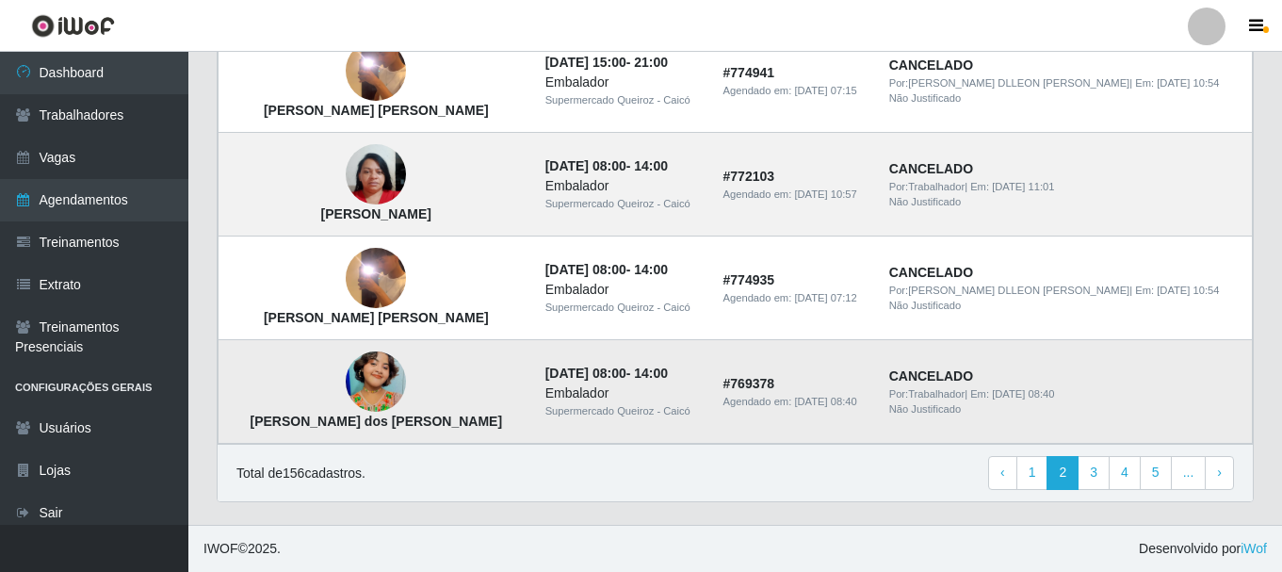
click at [358, 396] on img at bounding box center [376, 381] width 60 height 107
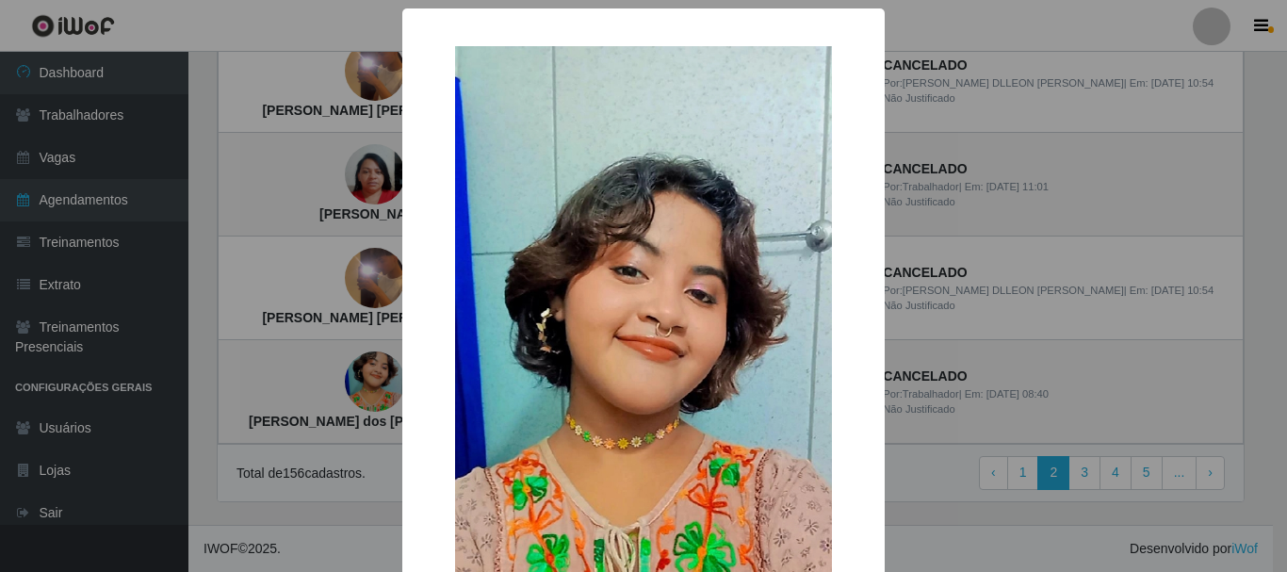
click at [941, 286] on div "× Marina dos Santos Barbosa OK Cancel" at bounding box center [643, 286] width 1287 height 572
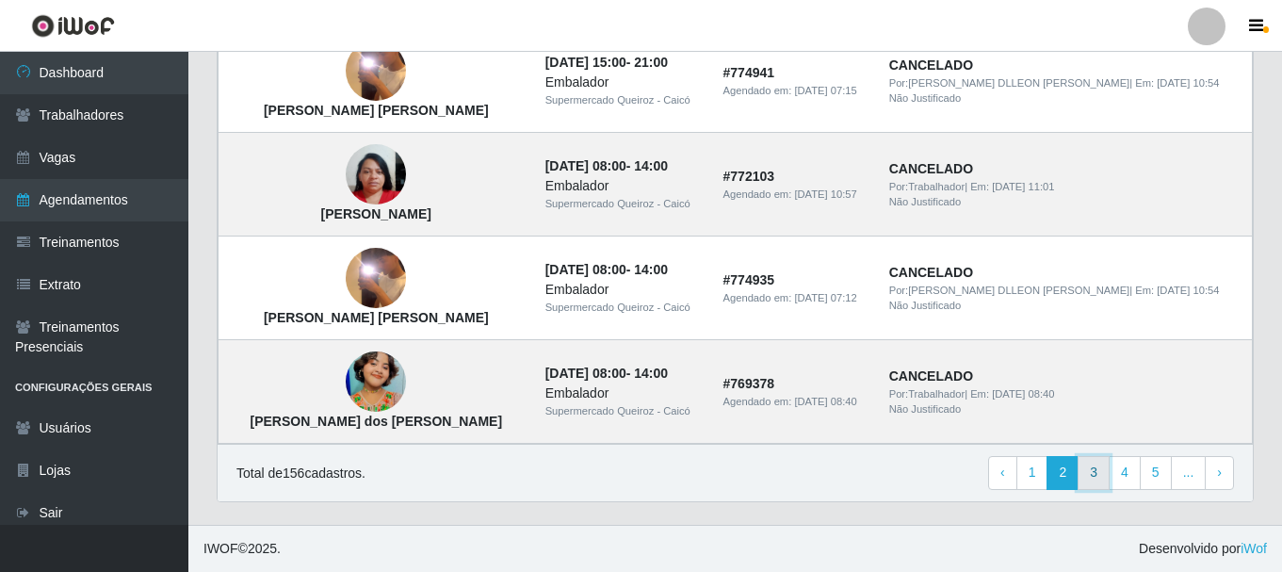
click at [1090, 471] on link "3" at bounding box center [1094, 473] width 32 height 34
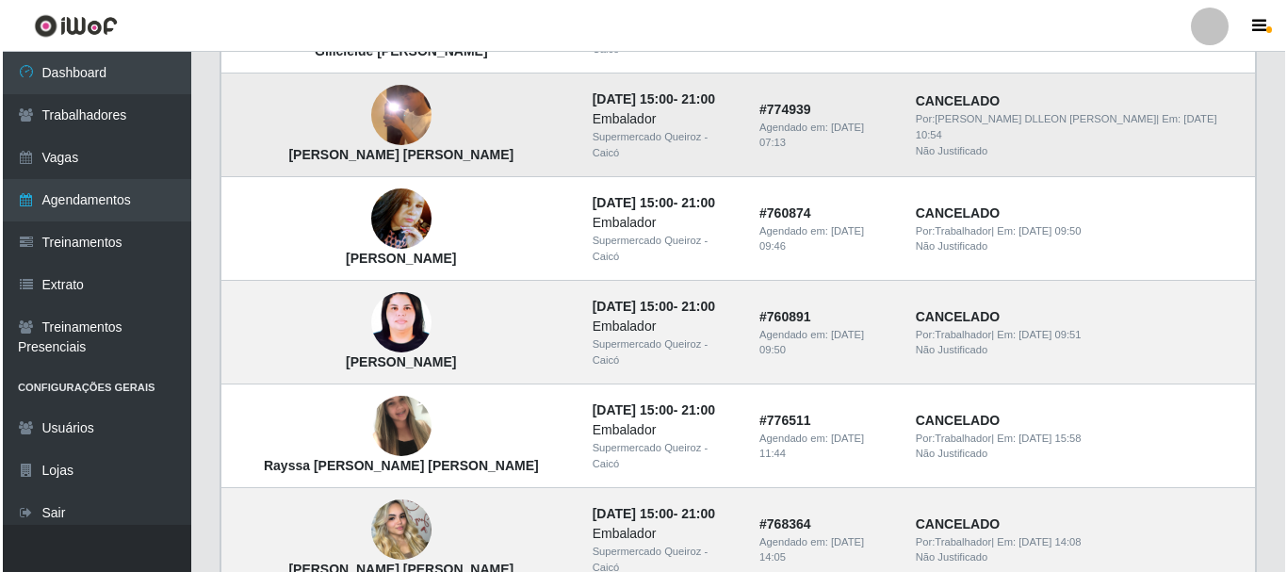
scroll to position [1319, 0]
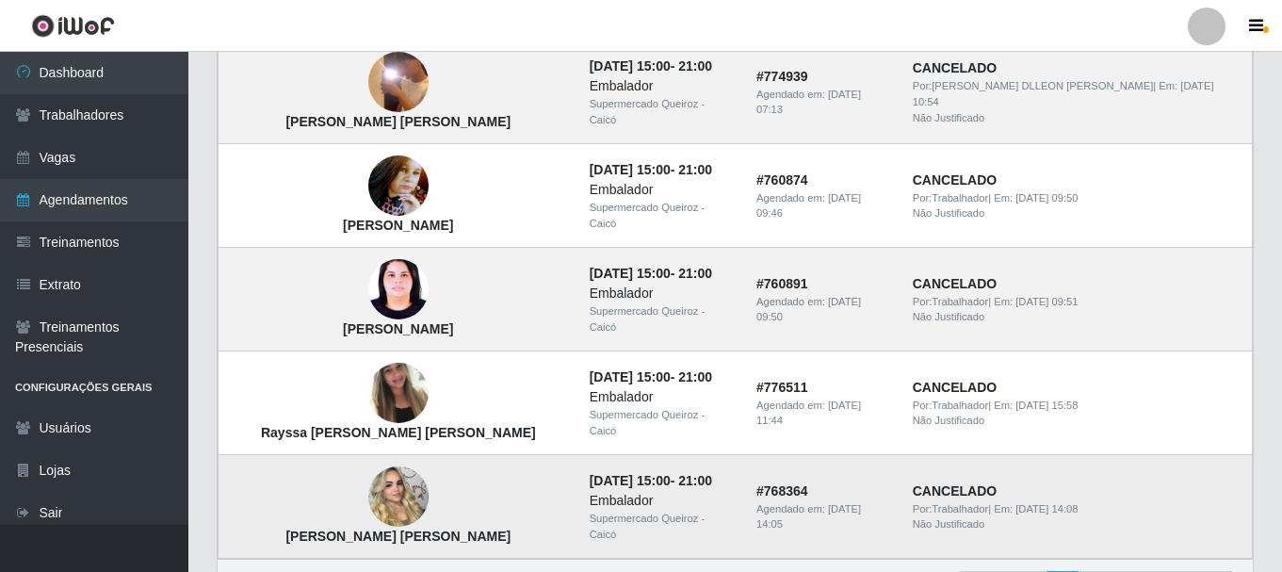
click at [377, 451] on img at bounding box center [398, 497] width 60 height 107
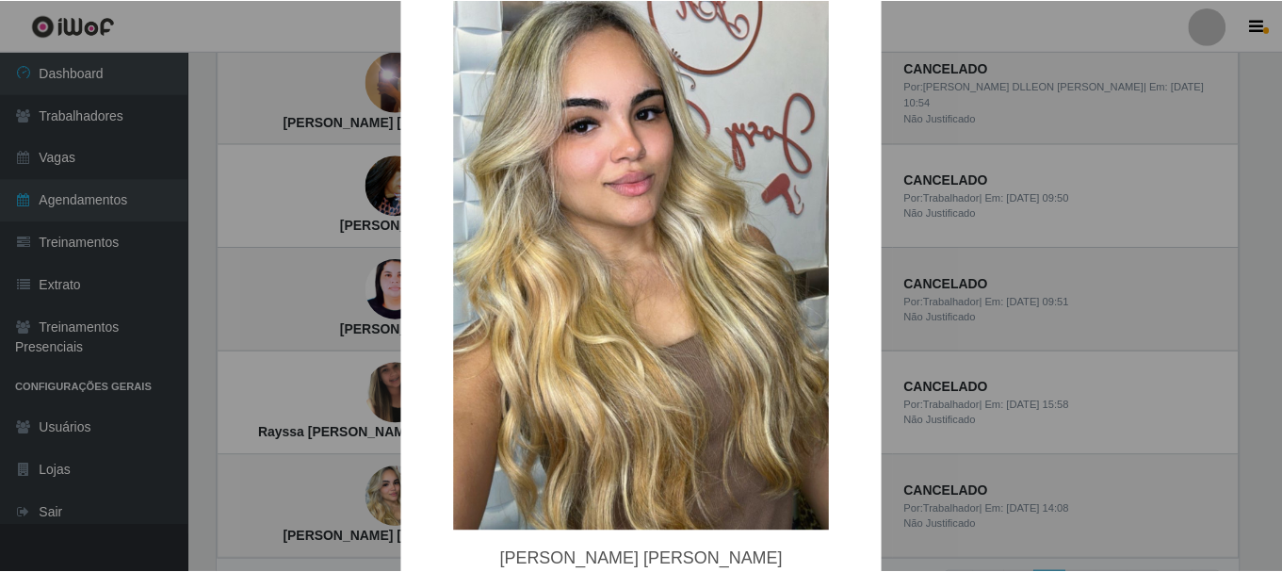
scroll to position [188, 0]
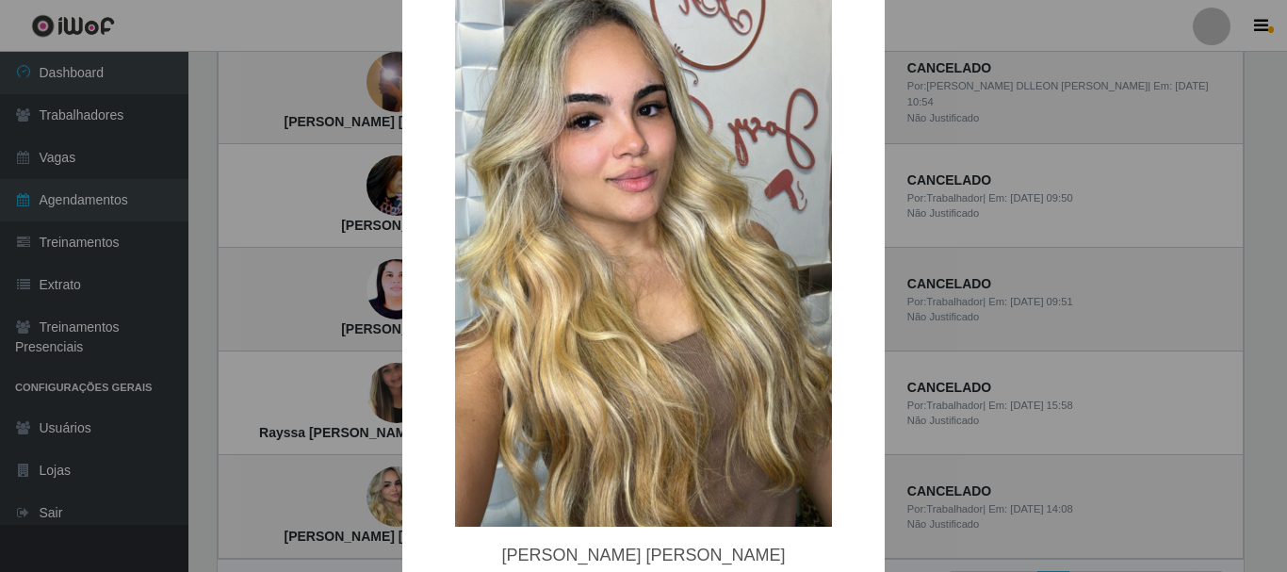
click at [988, 239] on div "× Maria Letícia Batista de Lima OK Cancel" at bounding box center [643, 286] width 1287 height 572
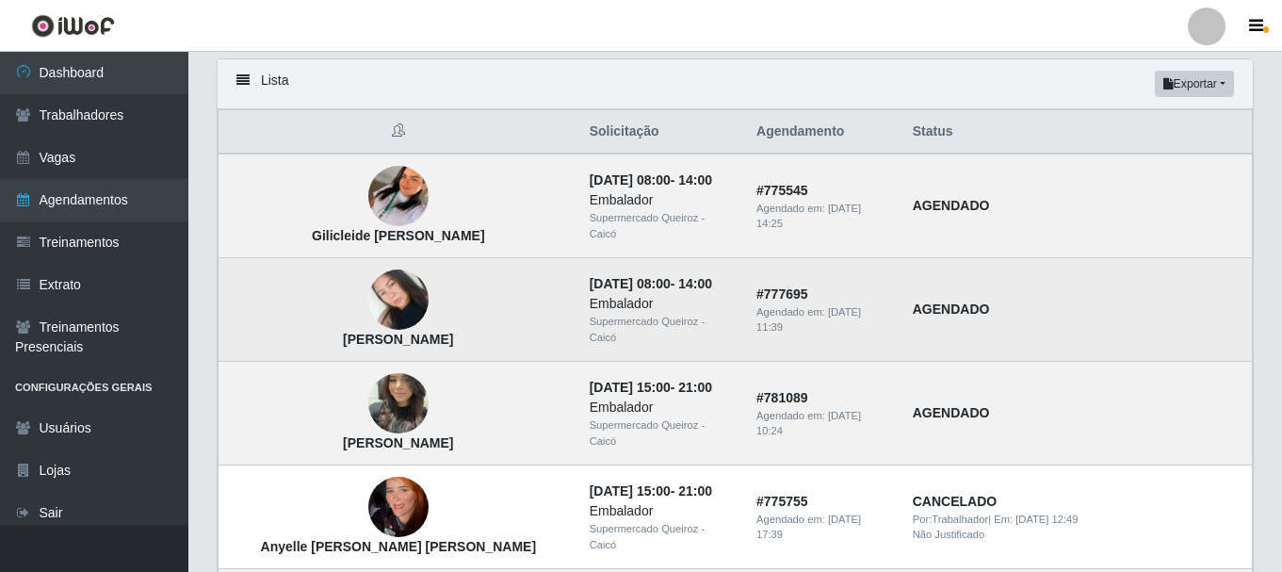
scroll to position [0, 0]
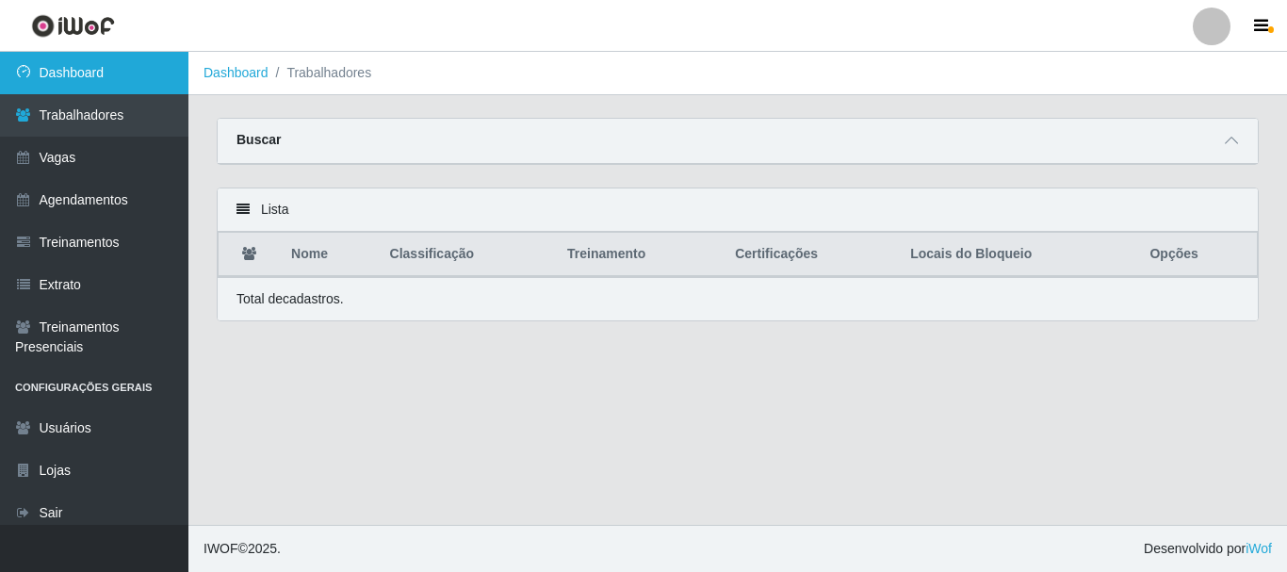
click at [123, 60] on link "Dashboard" at bounding box center [94, 73] width 188 height 42
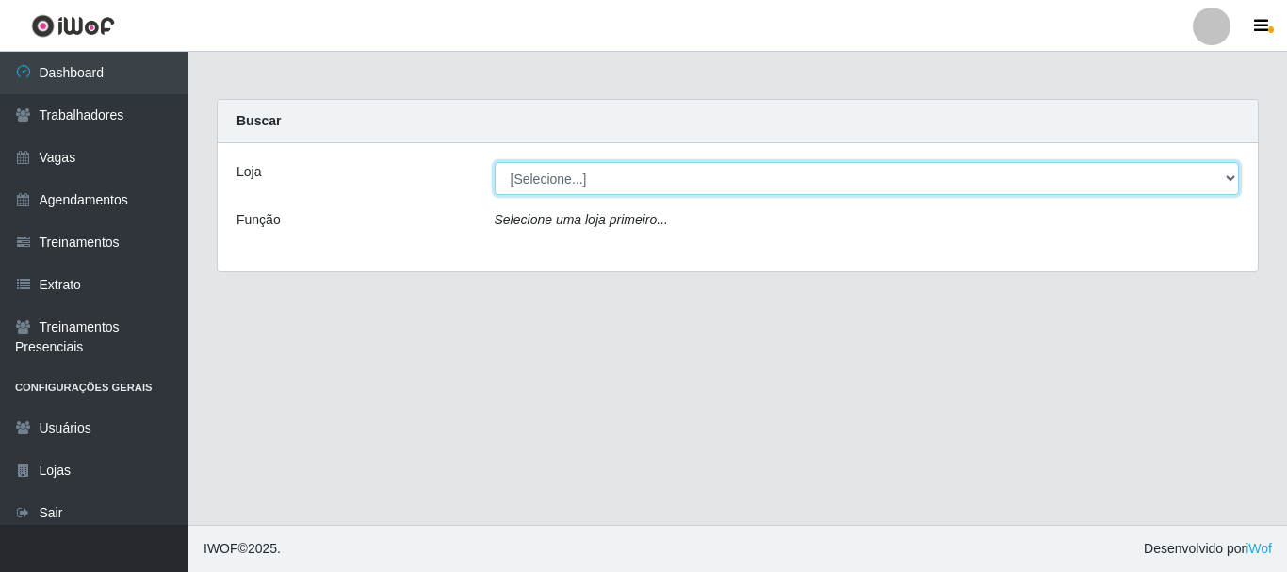
click at [532, 181] on select "[Selecione...] Supermercado Queiroz - Caicó" at bounding box center [867, 178] width 745 height 33
select select "512"
click at [495, 162] on select "[Selecione...] Supermercado Queiroz - Caicó" at bounding box center [867, 178] width 745 height 33
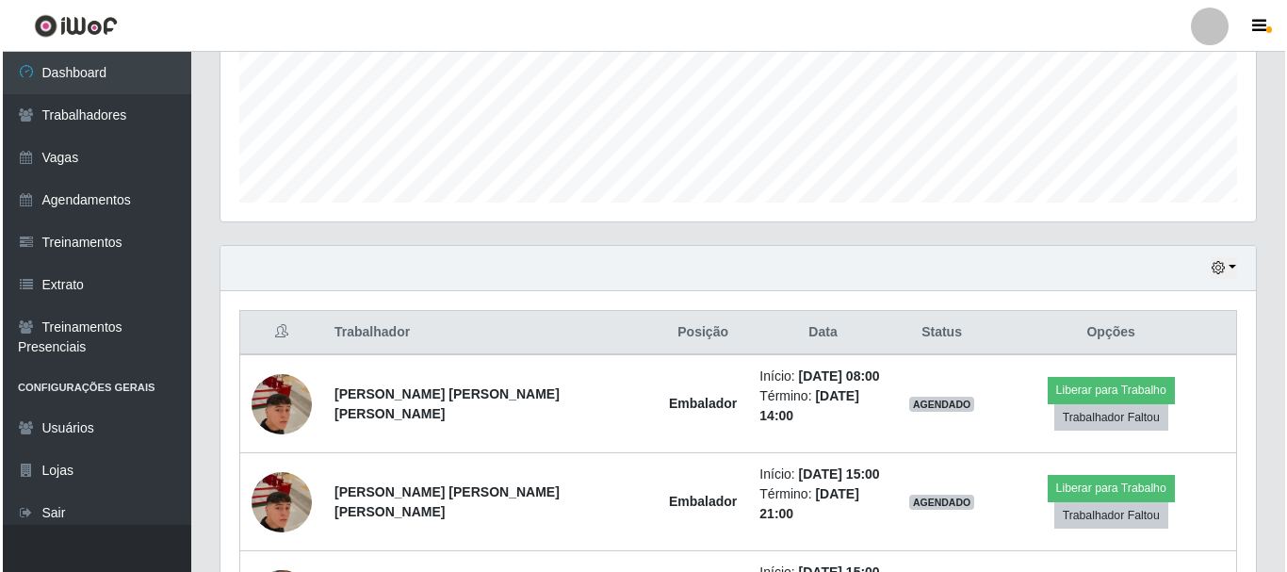
scroll to position [596, 0]
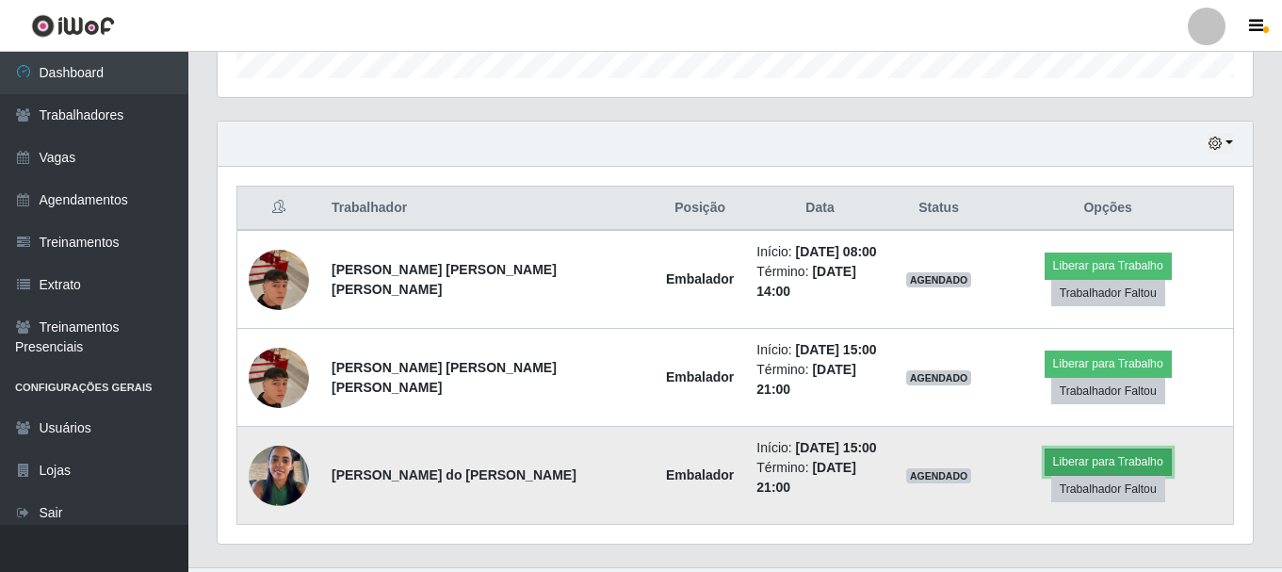
click at [1045, 449] on button "Liberar para Trabalho" at bounding box center [1108, 462] width 127 height 26
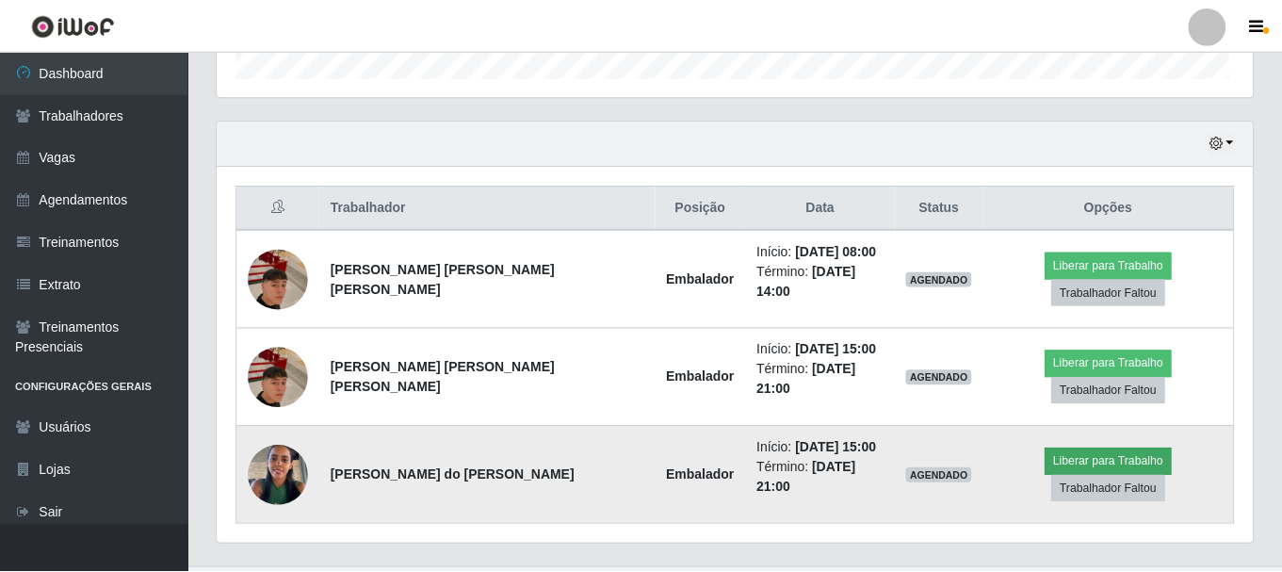
scroll to position [391, 1026]
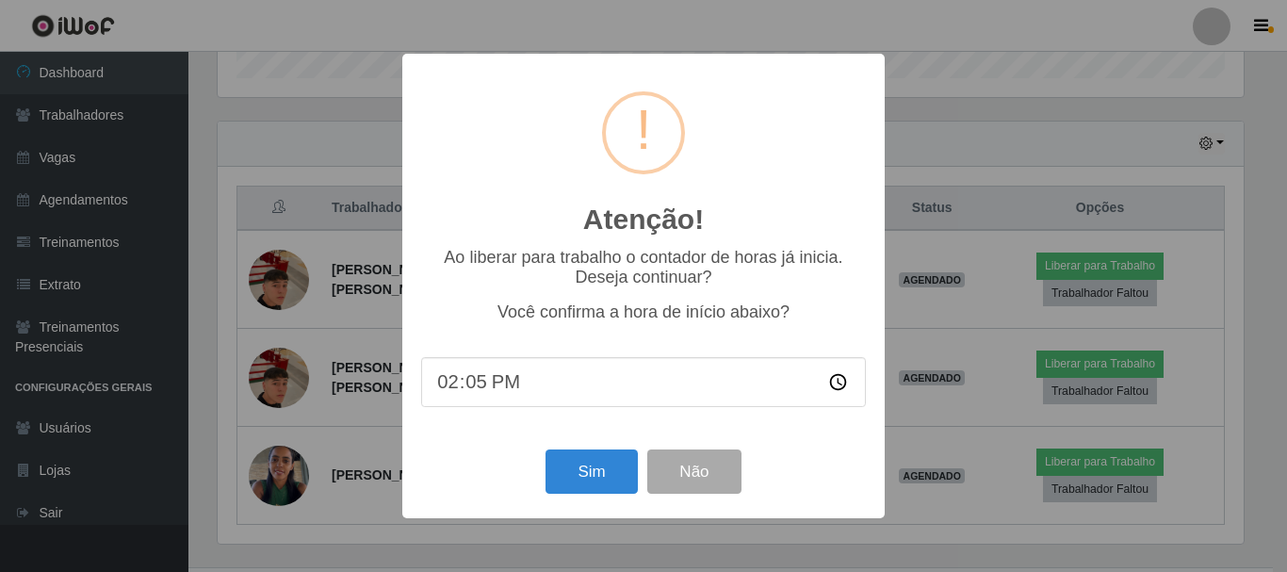
type input "14:54"
click at [595, 465] on button "Sim" at bounding box center [591, 471] width 91 height 44
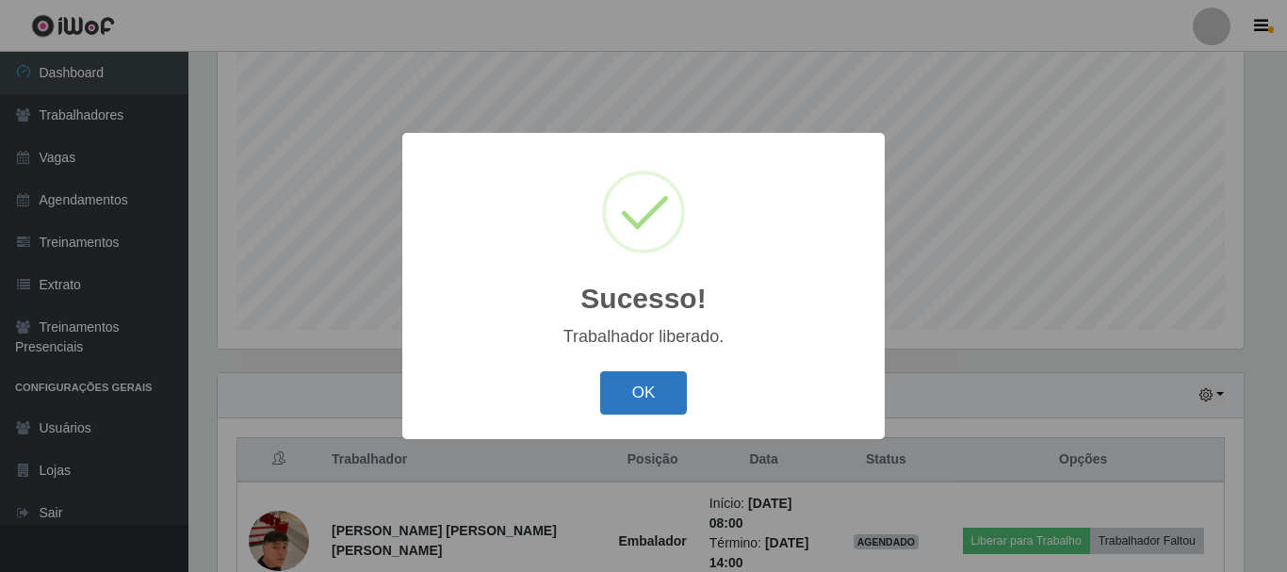
click at [623, 394] on button "OK" at bounding box center [644, 393] width 88 height 44
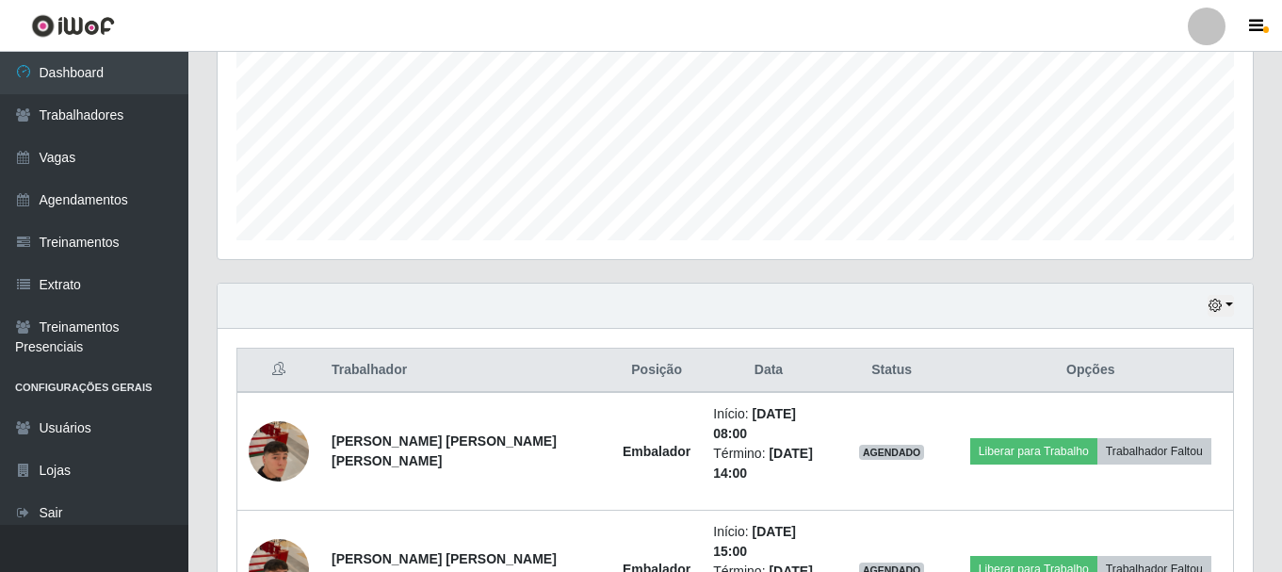
scroll to position [627, 0]
